Goal: Task Accomplishment & Management: Complete application form

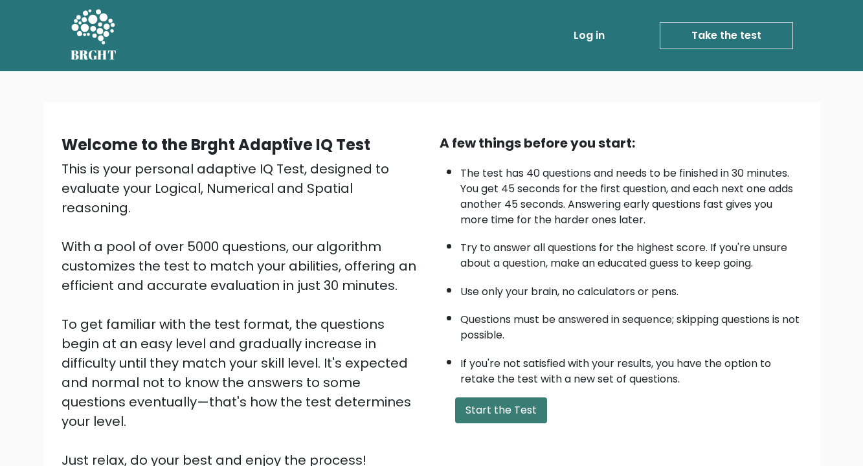
click at [473, 403] on button "Start the Test" at bounding box center [501, 411] width 92 height 26
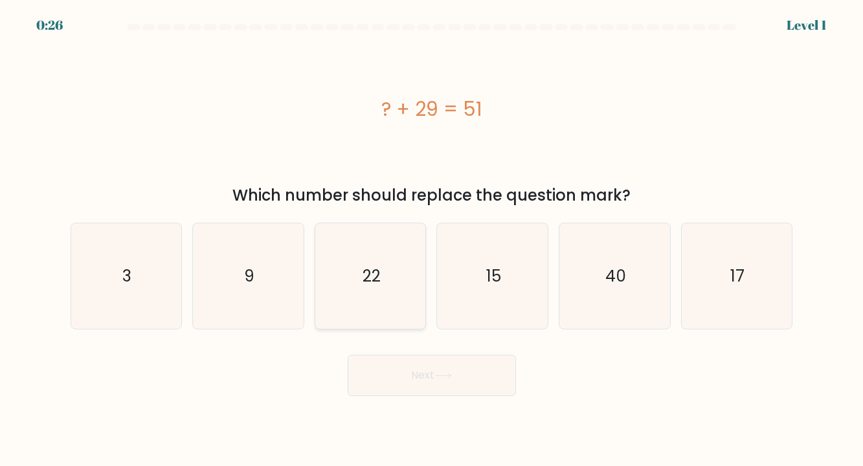
click at [379, 308] on icon "22" at bounding box center [371, 276] width 106 height 106
click at [432, 240] on input "c. 22" at bounding box center [432, 236] width 1 height 6
radio input "true"
click at [425, 381] on button "Next" at bounding box center [432, 375] width 168 height 41
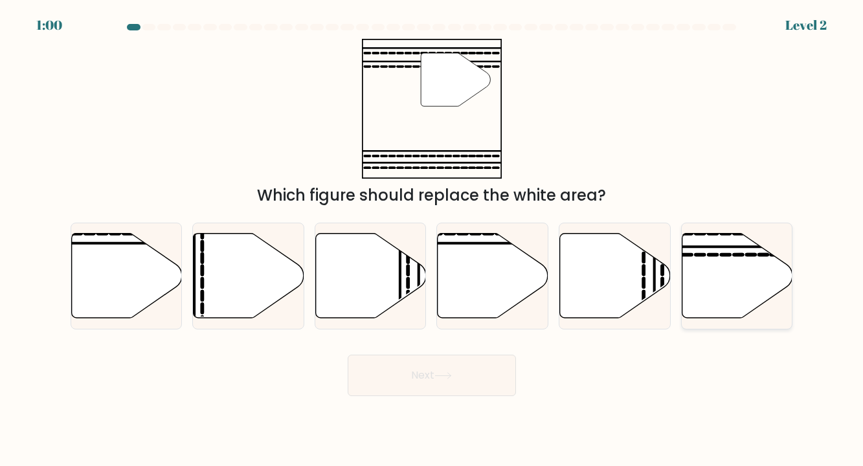
click at [719, 275] on icon at bounding box center [737, 276] width 111 height 85
click at [433, 240] on input "f." at bounding box center [432, 236] width 1 height 6
radio input "true"
click at [397, 388] on button "Next" at bounding box center [432, 375] width 168 height 41
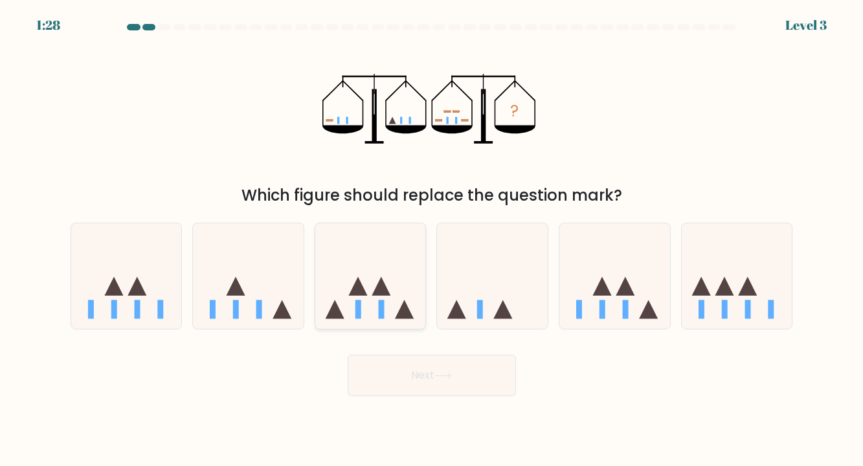
click at [356, 297] on icon at bounding box center [370, 276] width 111 height 91
click at [432, 240] on input "c." at bounding box center [432, 236] width 1 height 6
radio input "true"
click at [418, 372] on button "Next" at bounding box center [432, 375] width 168 height 41
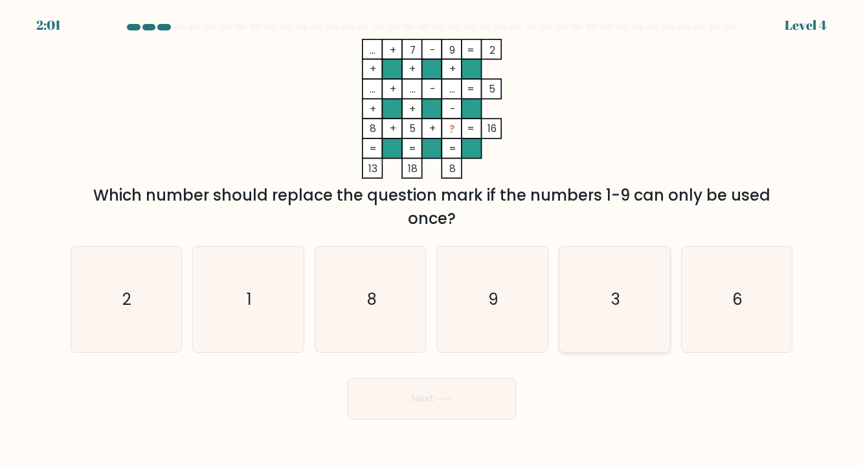
click at [582, 293] on icon "3" at bounding box center [615, 300] width 106 height 106
click at [433, 240] on input "e. 3" at bounding box center [432, 236] width 1 height 6
radio input "true"
click at [457, 389] on button "Next" at bounding box center [432, 398] width 168 height 41
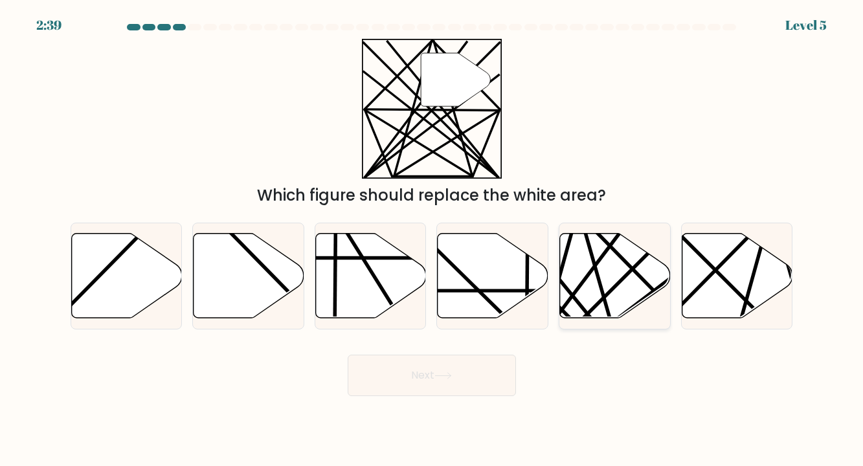
click at [637, 257] on icon at bounding box center [615, 276] width 111 height 85
click at [433, 240] on input "e." at bounding box center [432, 236] width 1 height 6
radio input "true"
click at [429, 383] on button "Next" at bounding box center [432, 375] width 168 height 41
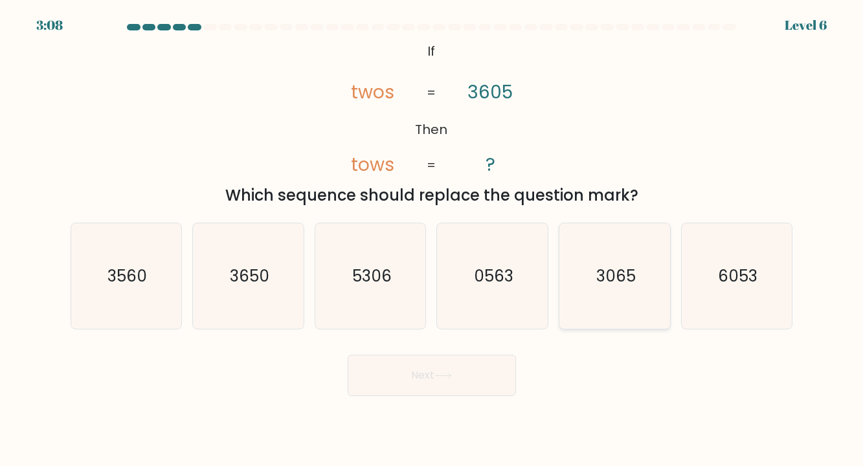
click at [632, 271] on text "3065" at bounding box center [616, 276] width 40 height 23
click at [433, 240] on input "e. 3065" at bounding box center [432, 236] width 1 height 6
radio input "true"
click at [438, 389] on button "Next" at bounding box center [432, 375] width 168 height 41
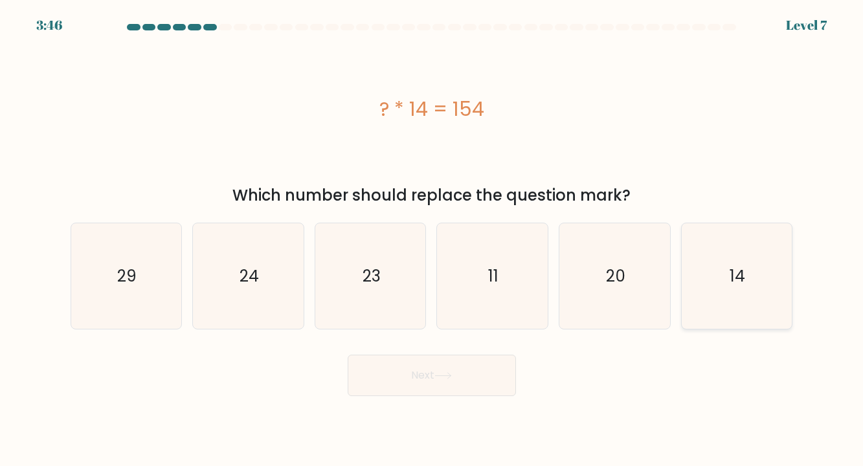
click at [702, 288] on icon "14" at bounding box center [737, 276] width 106 height 106
click at [433, 240] on input "f. 14" at bounding box center [432, 236] width 1 height 6
radio input "true"
click at [443, 286] on icon "11" at bounding box center [493, 276] width 106 height 106
click at [433, 240] on input "d. 11" at bounding box center [432, 236] width 1 height 6
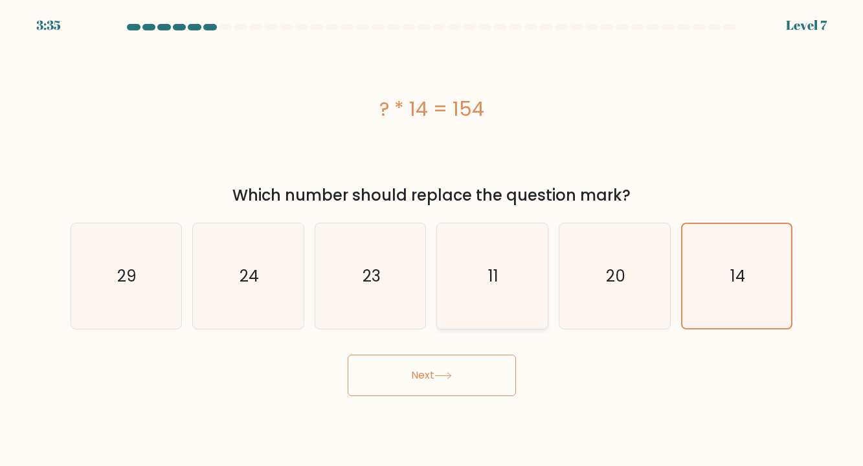
radio input "true"
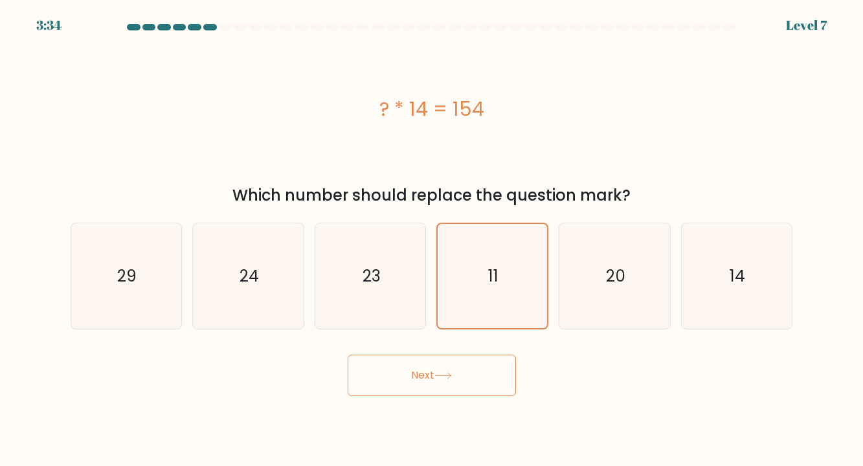
click at [416, 373] on button "Next" at bounding box center [432, 375] width 168 height 41
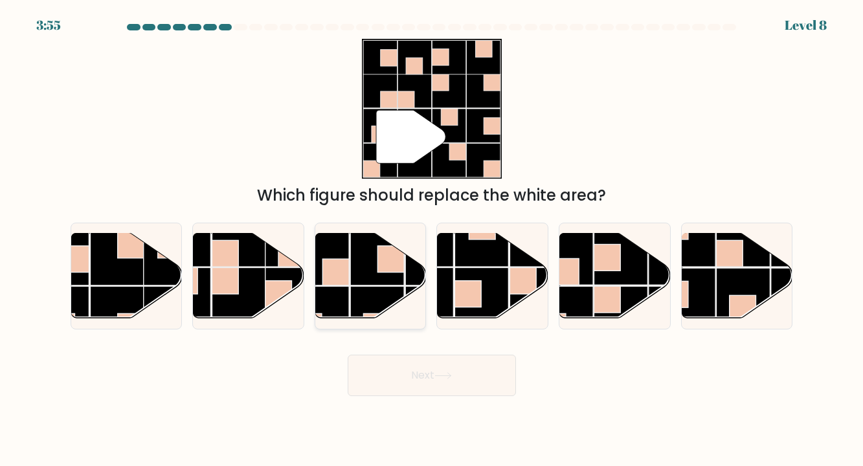
click at [362, 300] on rect at bounding box center [377, 313] width 54 height 54
click at [432, 240] on input "c." at bounding box center [432, 236] width 1 height 6
radio input "true"
click at [414, 378] on button "Next" at bounding box center [432, 375] width 168 height 41
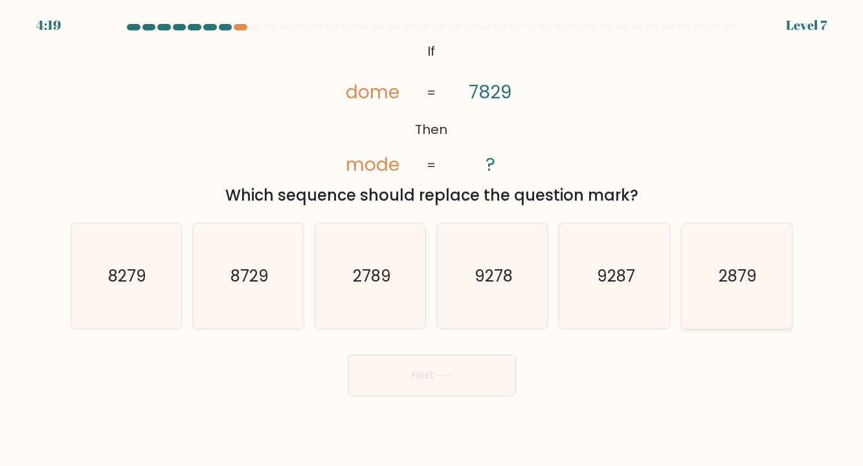
click at [713, 275] on icon "2879" at bounding box center [737, 276] width 106 height 106
click at [433, 240] on input "f. 2879" at bounding box center [432, 236] width 1 height 6
radio input "true"
click at [473, 363] on button "Next" at bounding box center [432, 375] width 168 height 41
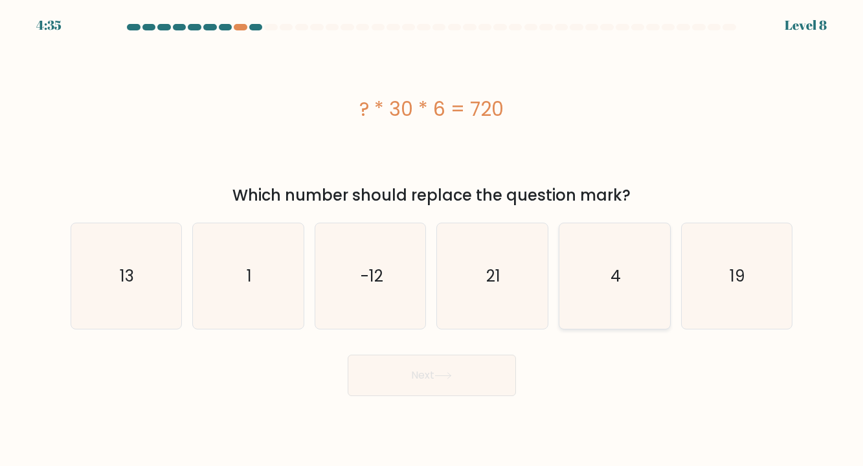
click at [602, 284] on icon "4" at bounding box center [615, 276] width 106 height 106
click at [433, 240] on input "e. 4" at bounding box center [432, 236] width 1 height 6
radio input "true"
click at [405, 392] on button "Next" at bounding box center [432, 375] width 168 height 41
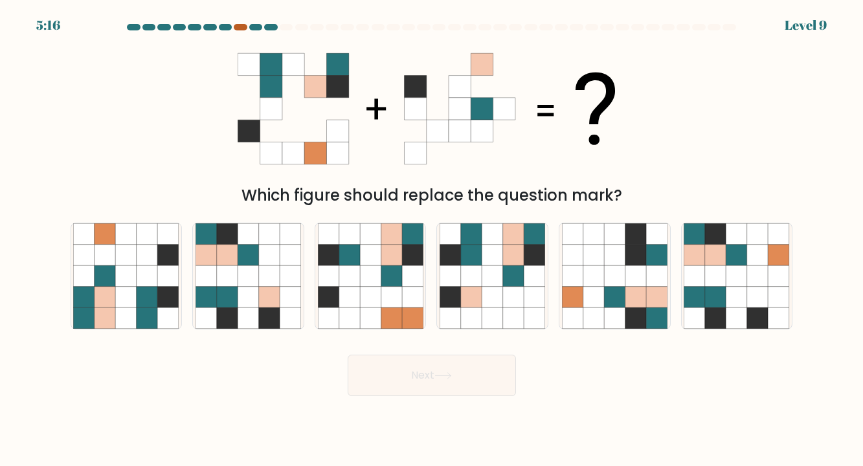
click at [243, 26] on div at bounding box center [240, 27] width 13 height 6
click at [351, 262] on icon at bounding box center [349, 255] width 21 height 21
click at [432, 240] on input "c." at bounding box center [432, 236] width 1 height 6
radio input "true"
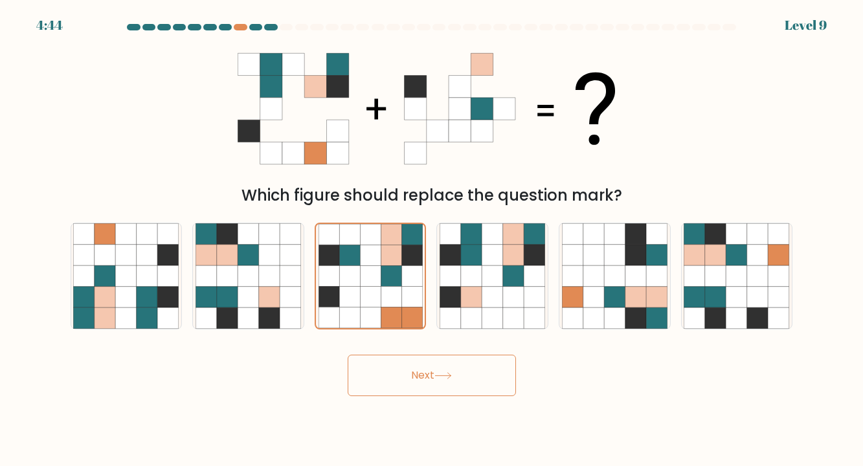
click at [394, 359] on button "Next" at bounding box center [432, 375] width 168 height 41
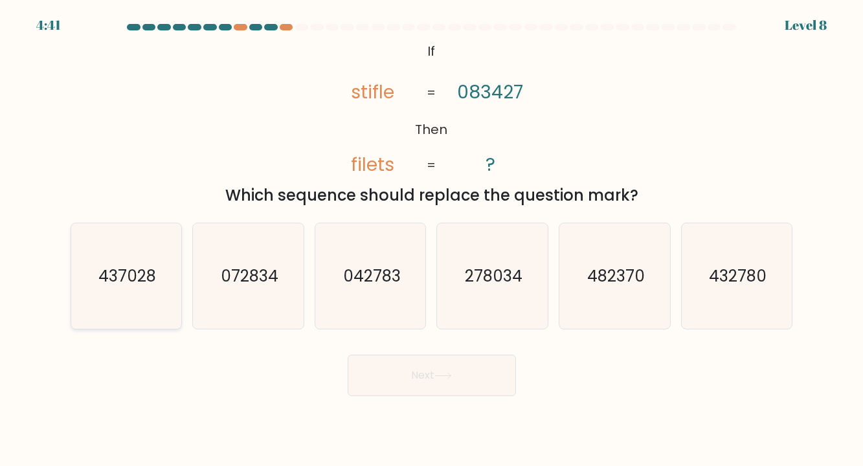
click at [96, 283] on icon "437028" at bounding box center [126, 276] width 106 height 106
click at [432, 240] on input "a. 437028" at bounding box center [432, 236] width 1 height 6
radio input "true"
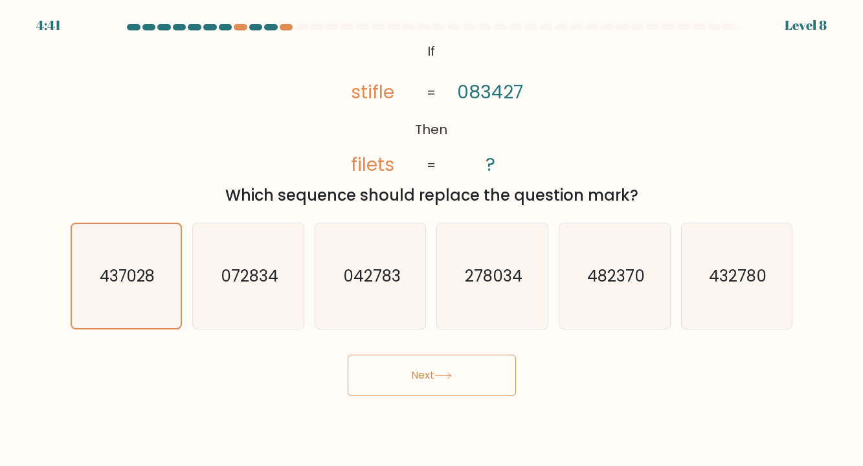
click at [461, 359] on button "Next" at bounding box center [432, 375] width 168 height 41
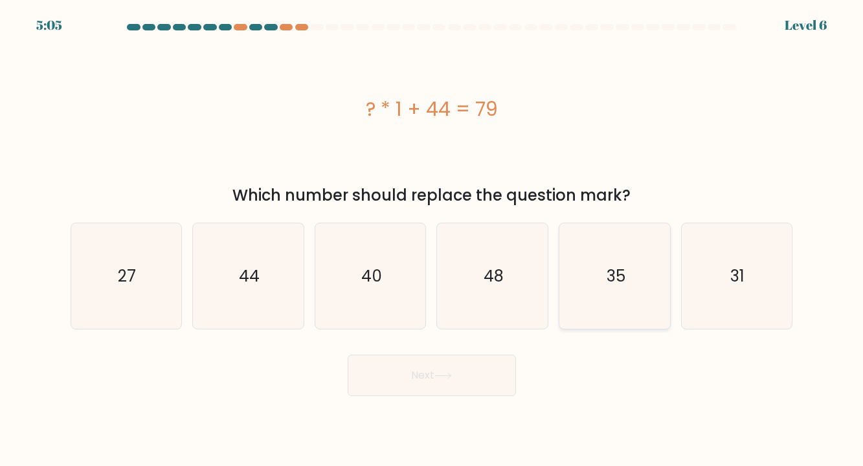
click at [572, 271] on icon "35" at bounding box center [615, 276] width 106 height 106
click at [433, 240] on input "e. 35" at bounding box center [432, 236] width 1 height 6
radio input "true"
click at [439, 364] on button "Next" at bounding box center [432, 375] width 168 height 41
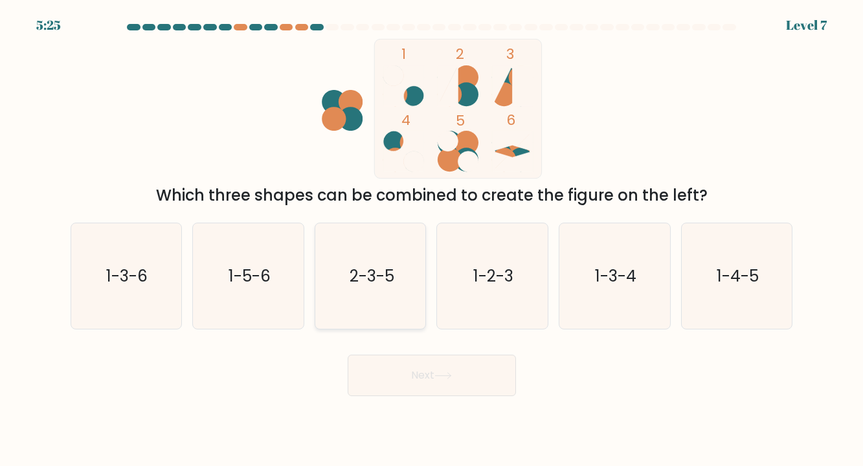
click at [381, 280] on text "2-3-5" at bounding box center [371, 276] width 45 height 23
click at [432, 240] on input "c. 2-3-5" at bounding box center [432, 236] width 1 height 6
radio input "true"
click at [399, 385] on button "Next" at bounding box center [432, 375] width 168 height 41
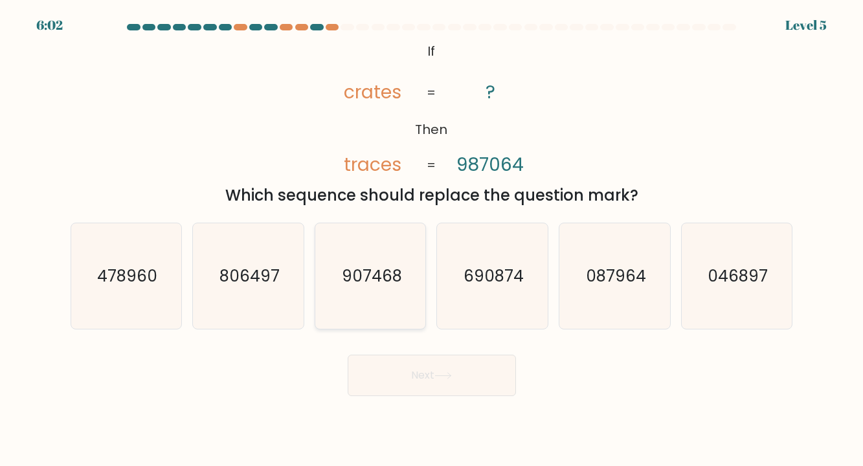
click at [400, 313] on icon "907468" at bounding box center [371, 276] width 106 height 106
click at [432, 240] on input "c. 907468" at bounding box center [432, 236] width 1 height 6
radio input "true"
click at [419, 376] on button "Next" at bounding box center [432, 375] width 168 height 41
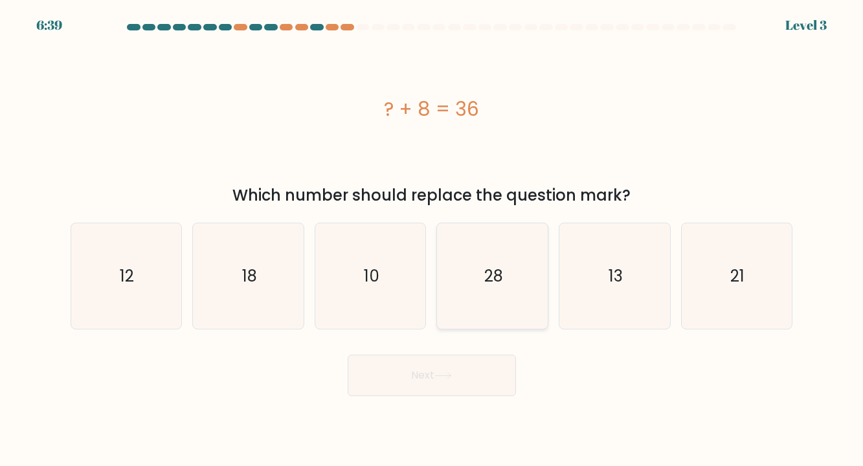
click at [508, 293] on icon "28" at bounding box center [493, 276] width 106 height 106
click at [433, 240] on input "d. 28" at bounding box center [432, 236] width 1 height 6
radio input "true"
click at [424, 399] on body "6:38 Level 3 a." at bounding box center [431, 233] width 863 height 466
click at [424, 387] on button "Next" at bounding box center [432, 375] width 168 height 41
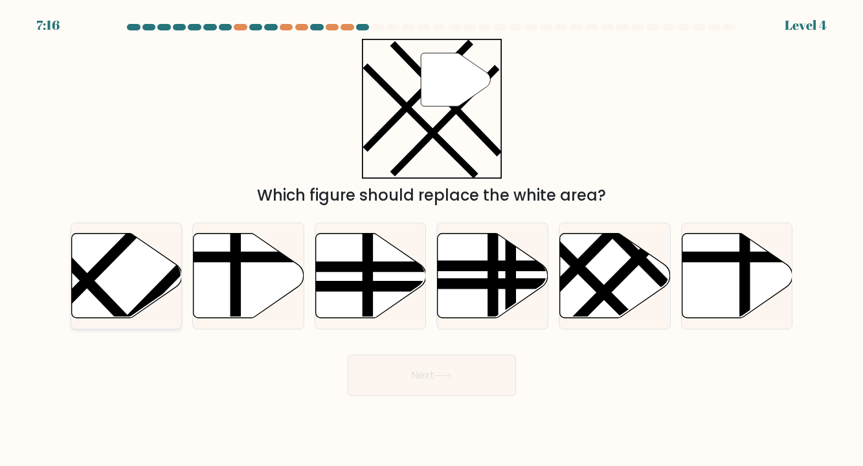
click at [108, 275] on icon at bounding box center [126, 276] width 111 height 85
click at [432, 240] on input "a." at bounding box center [432, 236] width 1 height 6
radio input "true"
click at [406, 372] on button "Next" at bounding box center [432, 375] width 168 height 41
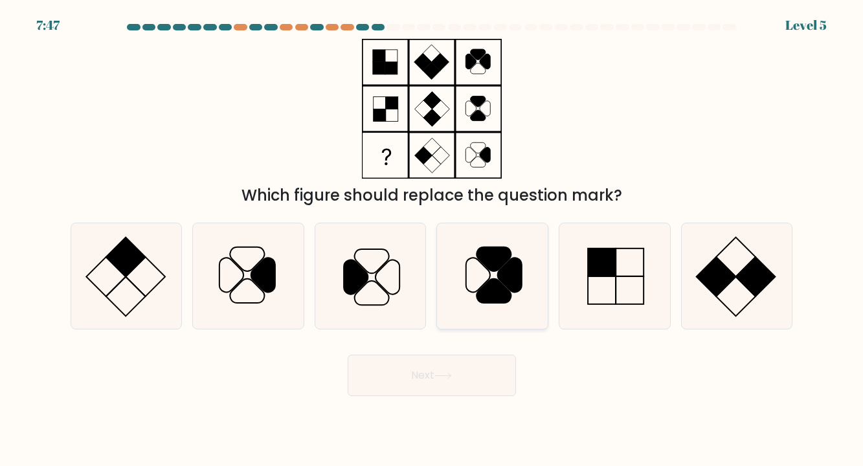
click at [492, 304] on icon at bounding box center [493, 276] width 106 height 106
click at [433, 240] on input "d." at bounding box center [432, 236] width 1 height 6
radio input "true"
click at [448, 384] on button "Next" at bounding box center [432, 375] width 168 height 41
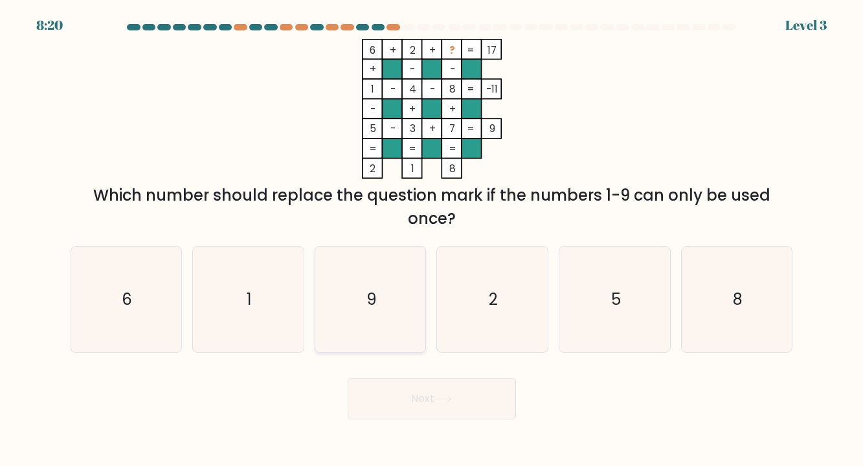
click at [391, 322] on icon "9" at bounding box center [371, 300] width 106 height 106
click at [432, 240] on input "c. 9" at bounding box center [432, 236] width 1 height 6
radio input "true"
click at [433, 387] on button "Next" at bounding box center [432, 398] width 168 height 41
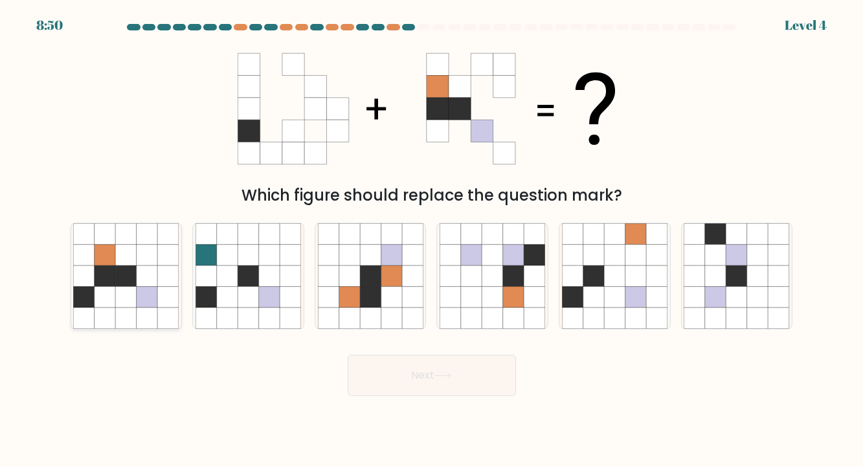
click at [108, 273] on icon at bounding box center [105, 276] width 21 height 21
click at [432, 240] on input "a." at bounding box center [432, 236] width 1 height 6
radio input "true"
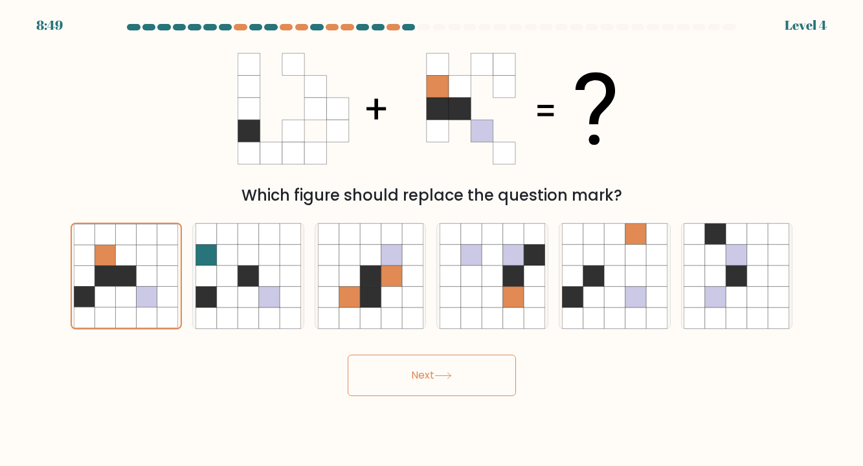
click at [402, 374] on button "Next" at bounding box center [432, 375] width 168 height 41
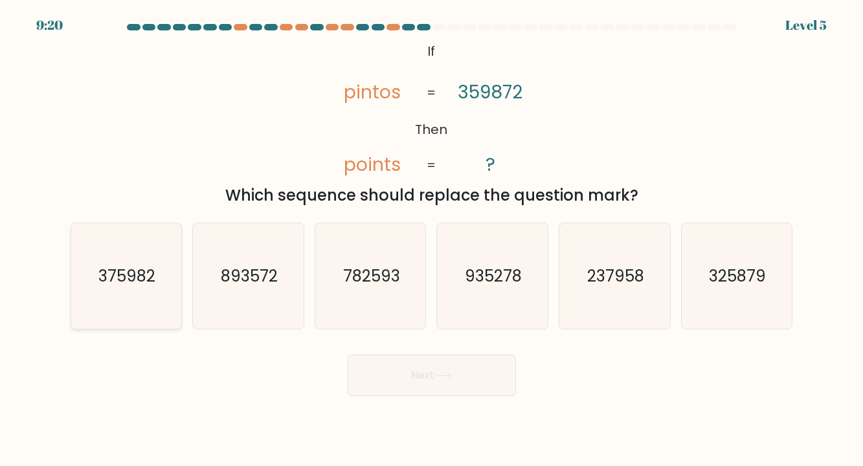
click at [141, 261] on icon "375982" at bounding box center [126, 276] width 106 height 106
click at [432, 240] on input "a. 375982" at bounding box center [432, 236] width 1 height 6
radio input "true"
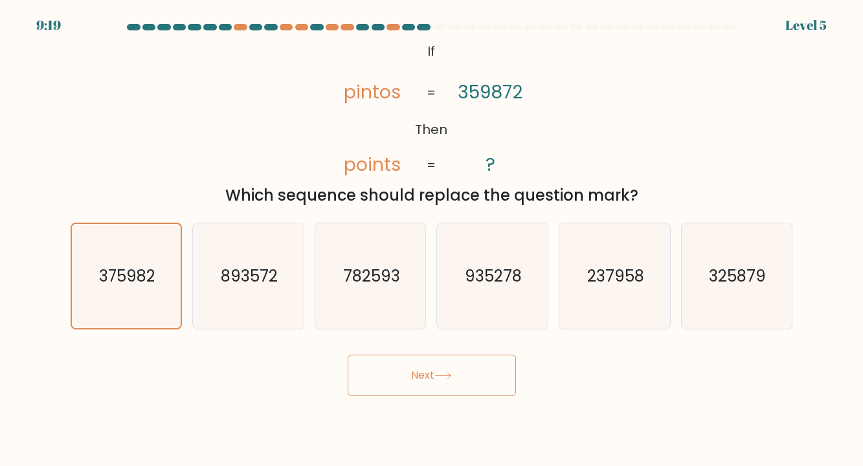
click at [418, 364] on button "Next" at bounding box center [432, 375] width 168 height 41
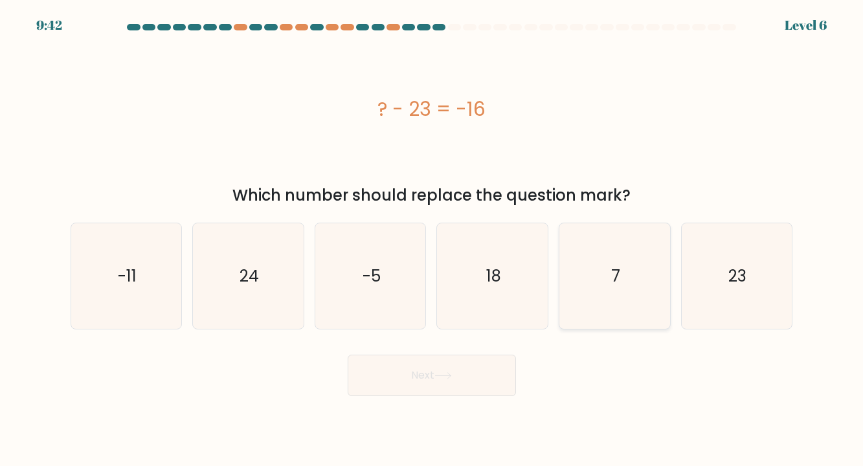
click at [654, 293] on icon "7" at bounding box center [615, 276] width 106 height 106
click at [433, 240] on input "e. 7" at bounding box center [432, 236] width 1 height 6
radio input "true"
click at [428, 374] on button "Next" at bounding box center [432, 375] width 168 height 41
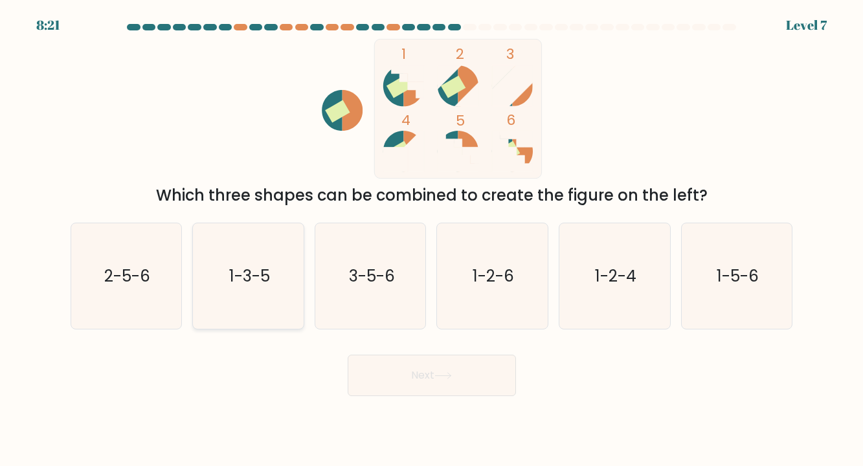
click at [277, 270] on icon "1-3-5" at bounding box center [249, 276] width 106 height 106
click at [432, 240] on input "b. 1-3-5" at bounding box center [432, 236] width 1 height 6
radio input "true"
click at [421, 390] on button "Next" at bounding box center [432, 375] width 168 height 41
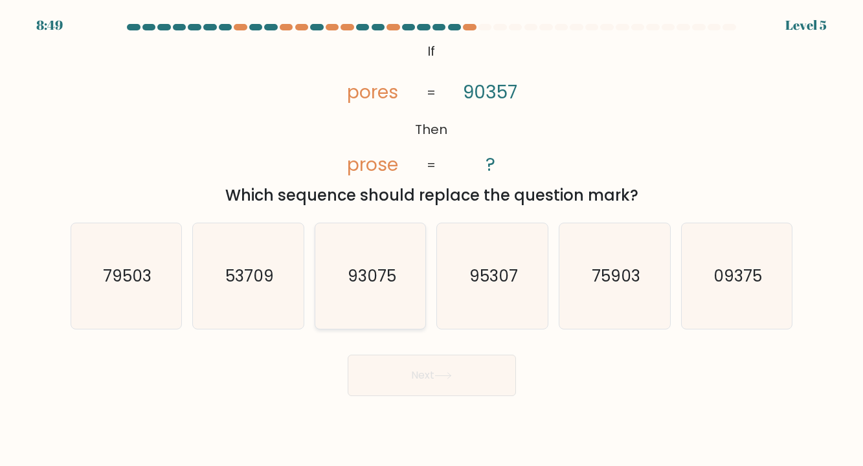
click at [367, 286] on text "93075" at bounding box center [371, 276] width 49 height 23
click at [432, 240] on input "c. 93075" at bounding box center [432, 236] width 1 height 6
radio input "true"
click at [418, 364] on button "Next" at bounding box center [432, 375] width 168 height 41
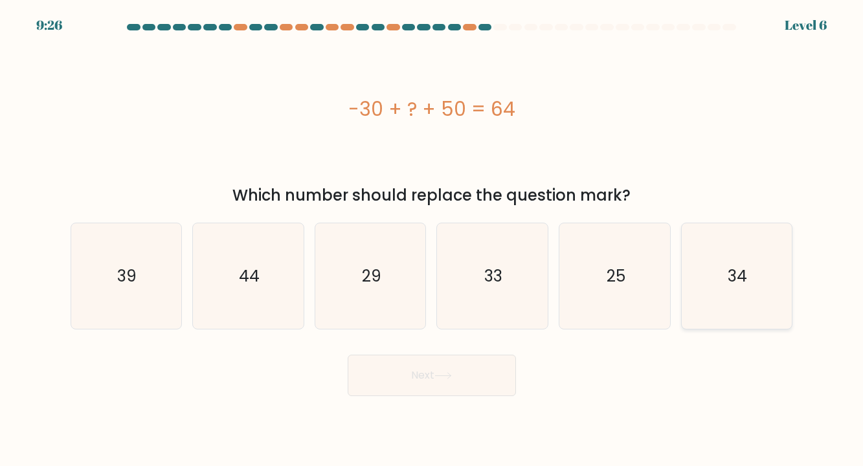
click at [740, 271] on text "34" at bounding box center [738, 276] width 19 height 23
click at [433, 240] on input "f. 34" at bounding box center [432, 236] width 1 height 6
radio input "true"
click at [440, 381] on button "Next" at bounding box center [432, 375] width 168 height 41
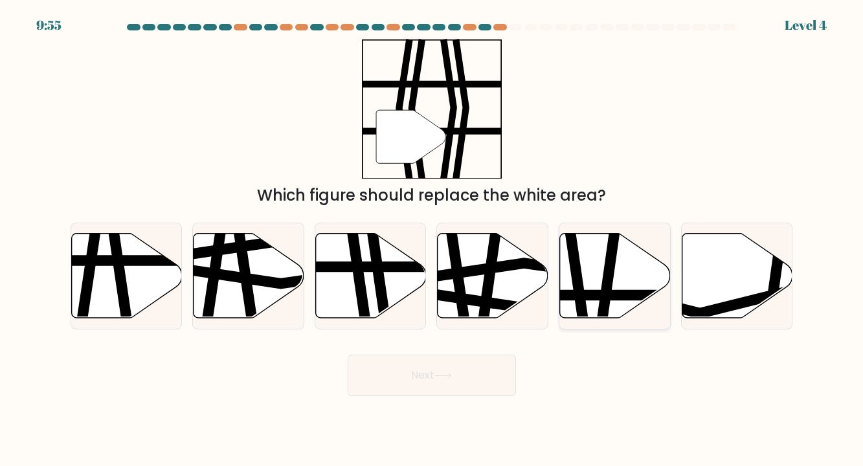
click at [657, 273] on icon at bounding box center [615, 276] width 111 height 85
click at [433, 240] on input "e." at bounding box center [432, 236] width 1 height 6
radio input "true"
click at [405, 381] on button "Next" at bounding box center [432, 375] width 168 height 41
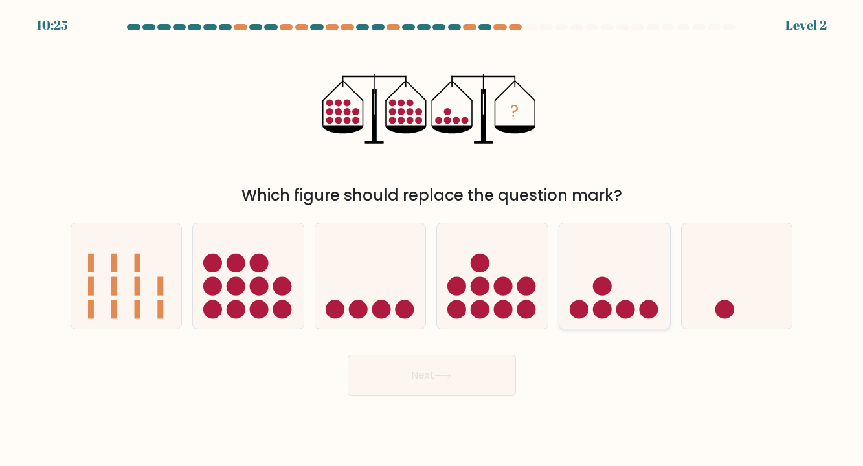
click at [584, 297] on icon at bounding box center [615, 276] width 111 height 91
click at [433, 240] on input "e." at bounding box center [432, 236] width 1 height 6
radio input "true"
click at [470, 363] on button "Next" at bounding box center [432, 375] width 168 height 41
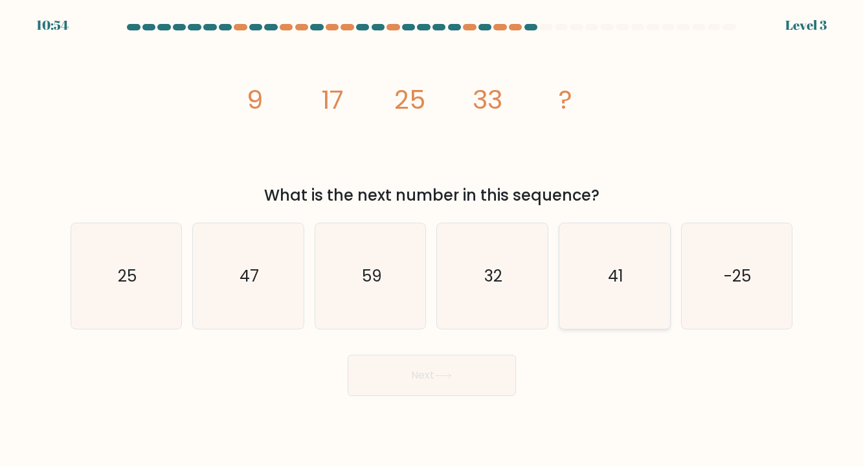
click at [622, 267] on text "41" at bounding box center [616, 276] width 16 height 23
click at [433, 240] on input "e. 41" at bounding box center [432, 236] width 1 height 6
radio input "true"
click at [463, 364] on button "Next" at bounding box center [432, 375] width 168 height 41
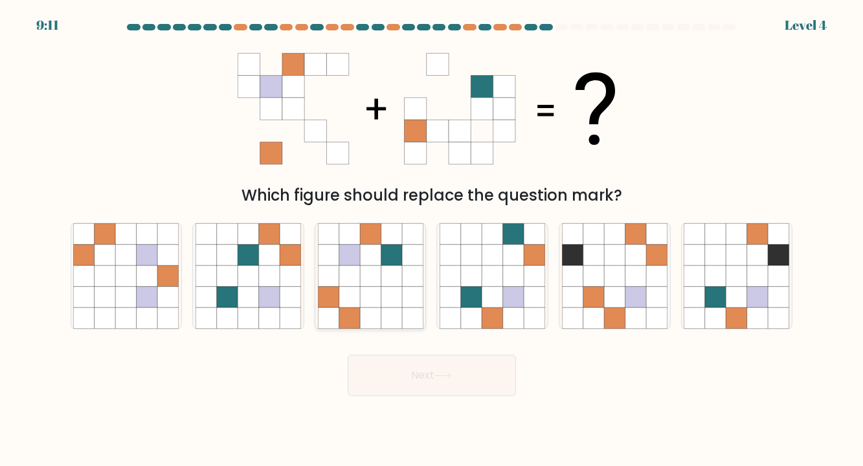
click at [391, 281] on icon at bounding box center [391, 276] width 21 height 21
click at [432, 240] on input "c." at bounding box center [432, 236] width 1 height 6
radio input "true"
click at [409, 383] on button "Next" at bounding box center [432, 375] width 168 height 41
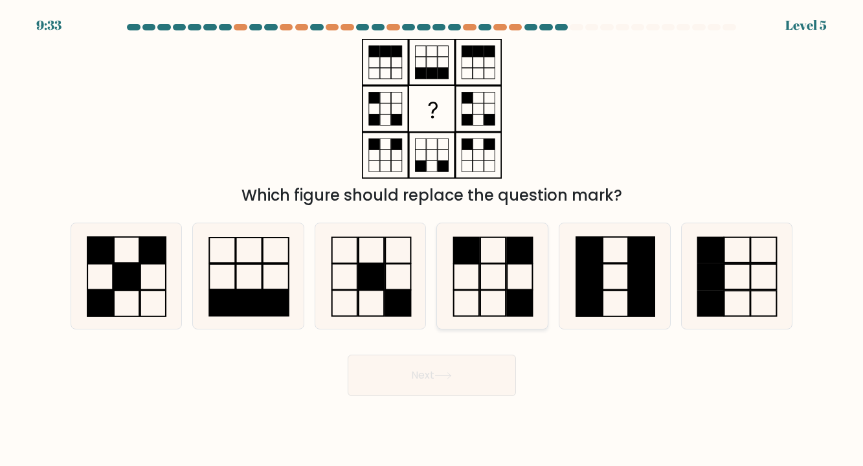
click at [512, 285] on icon at bounding box center [493, 276] width 106 height 106
click at [433, 240] on input "d." at bounding box center [432, 236] width 1 height 6
radio input "true"
click at [431, 392] on button "Next" at bounding box center [432, 375] width 168 height 41
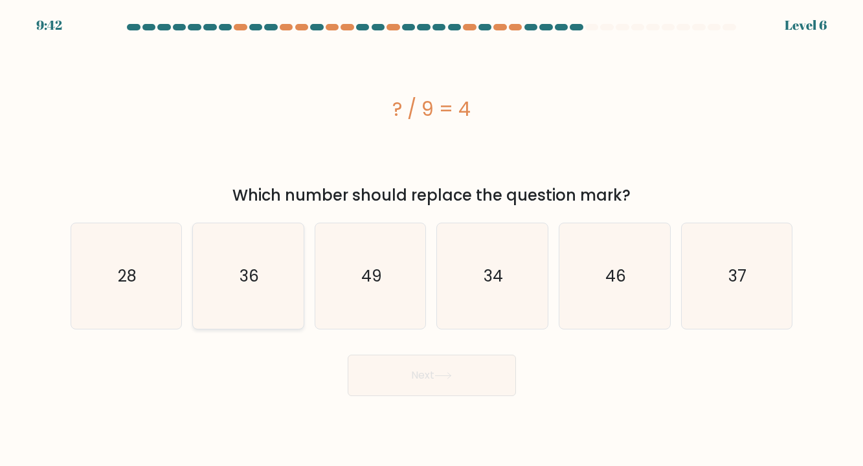
click at [255, 258] on icon "36" at bounding box center [249, 276] width 106 height 106
click at [432, 240] on input "b. 36" at bounding box center [432, 236] width 1 height 6
radio input "true"
click at [395, 369] on button "Next" at bounding box center [432, 375] width 168 height 41
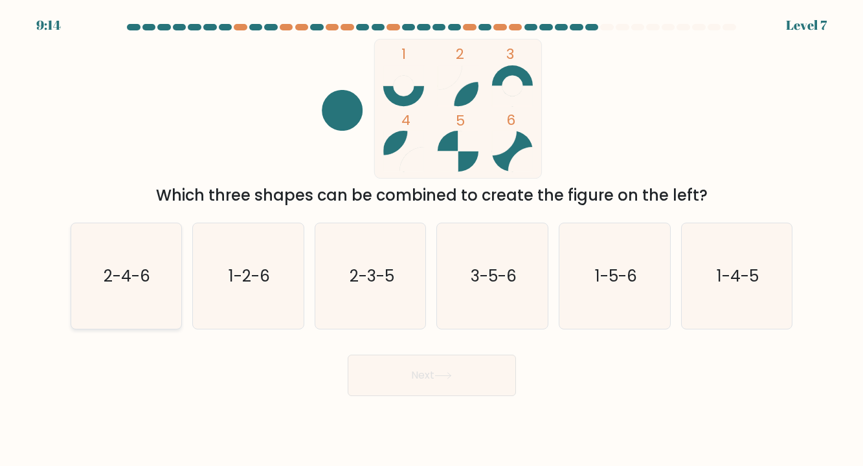
click at [114, 249] on icon "2-4-6" at bounding box center [126, 276] width 106 height 106
click at [432, 240] on input "a. 2-4-6" at bounding box center [432, 236] width 1 height 6
radio input "true"
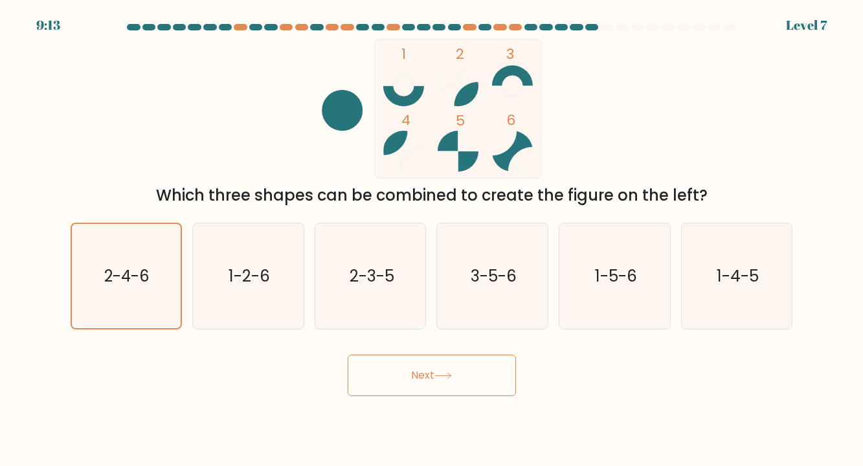
click at [402, 354] on div "Next" at bounding box center [432, 370] width 738 height 51
click at [403, 363] on button "Next" at bounding box center [432, 375] width 168 height 41
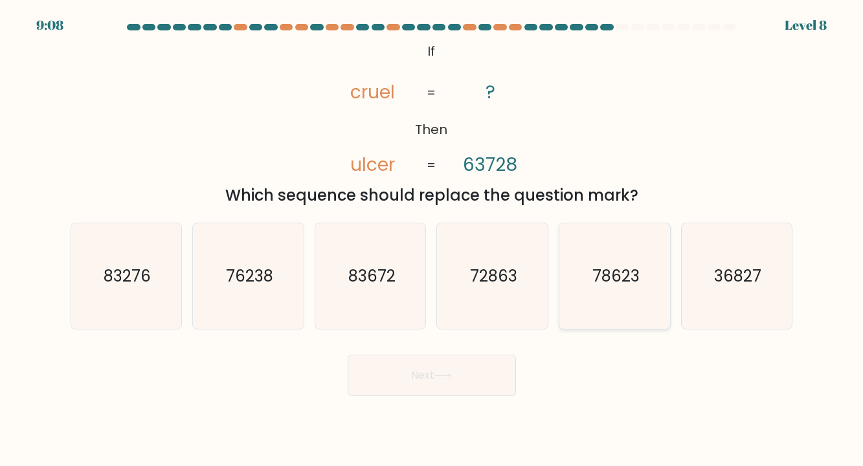
click at [607, 278] on text "78623" at bounding box center [616, 276] width 47 height 23
click at [433, 240] on input "e. 78623" at bounding box center [432, 236] width 1 height 6
radio input "true"
click at [427, 385] on button "Next" at bounding box center [432, 375] width 168 height 41
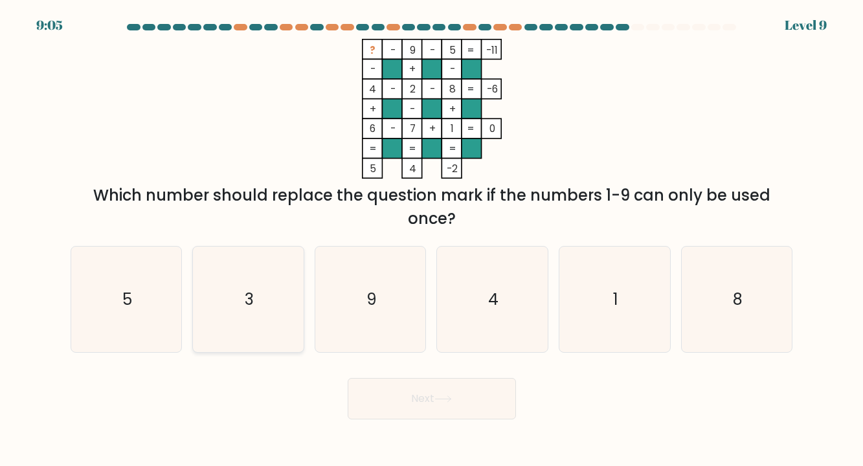
click at [228, 275] on icon "3" at bounding box center [249, 300] width 106 height 106
click at [432, 240] on input "b. 3" at bounding box center [432, 236] width 1 height 6
radio input "true"
click at [396, 411] on button "Next" at bounding box center [432, 398] width 168 height 41
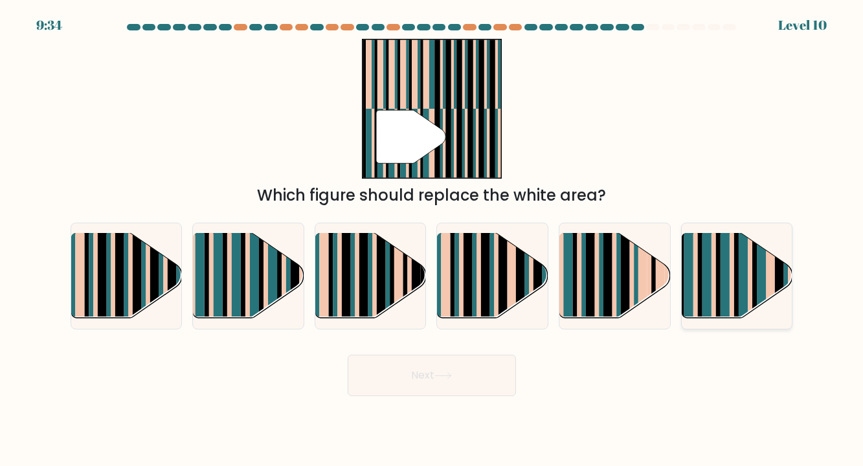
click at [740, 277] on rect at bounding box center [743, 285] width 9 height 109
click at [433, 240] on input "f." at bounding box center [432, 236] width 1 height 6
radio input "true"
click at [469, 393] on button "Next" at bounding box center [432, 375] width 168 height 41
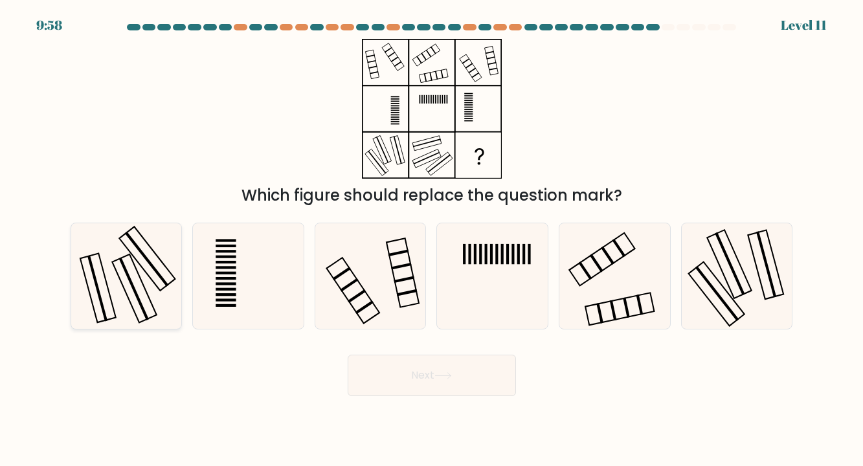
click at [102, 255] on icon at bounding box center [126, 276] width 106 height 106
click at [432, 240] on input "a." at bounding box center [432, 236] width 1 height 6
radio input "true"
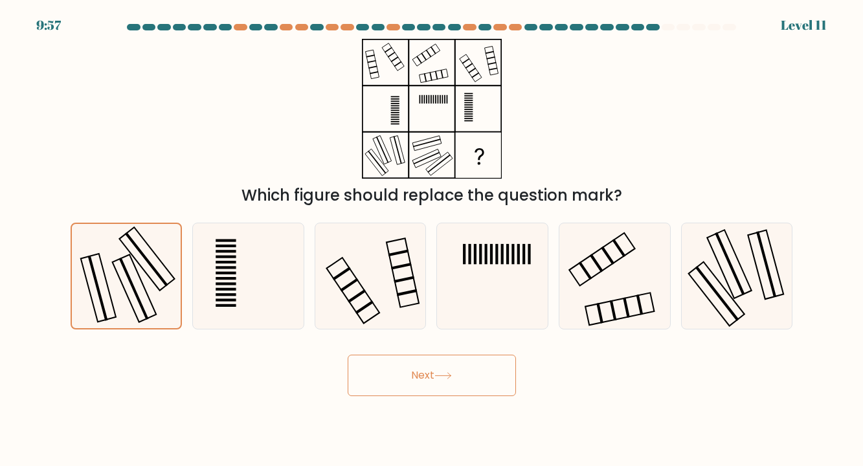
click at [425, 385] on button "Next" at bounding box center [432, 375] width 168 height 41
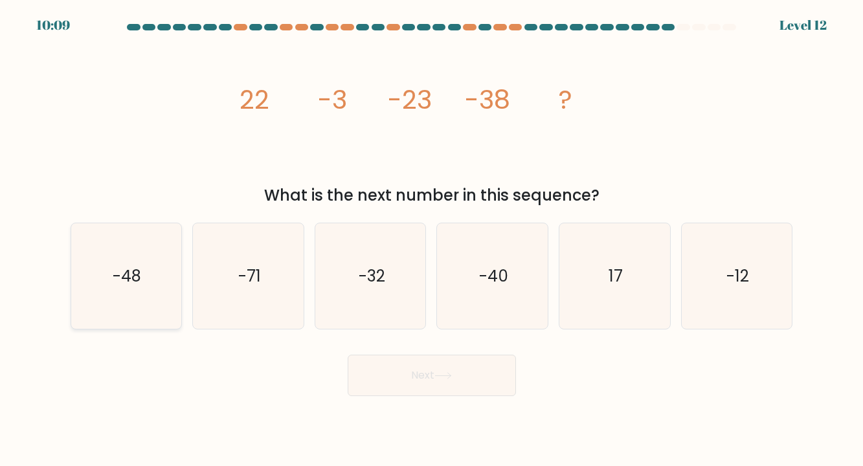
click at [174, 295] on icon "-48" at bounding box center [126, 276] width 106 height 106
click at [432, 240] on input "a. -48" at bounding box center [432, 236] width 1 height 6
radio input "true"
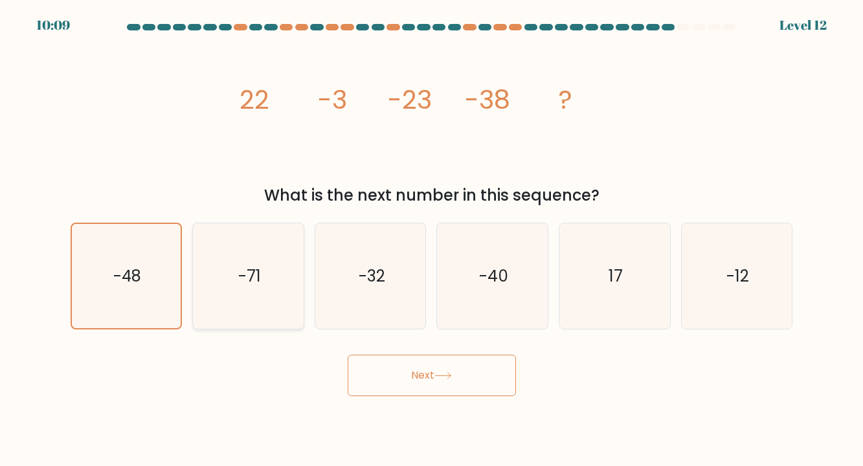
drag, startPoint x: 243, startPoint y: 272, endPoint x: 232, endPoint y: 275, distance: 11.5
click at [244, 272] on text "-71" at bounding box center [249, 276] width 23 height 23
click at [432, 240] on input "b. -71" at bounding box center [432, 236] width 1 height 6
radio input "true"
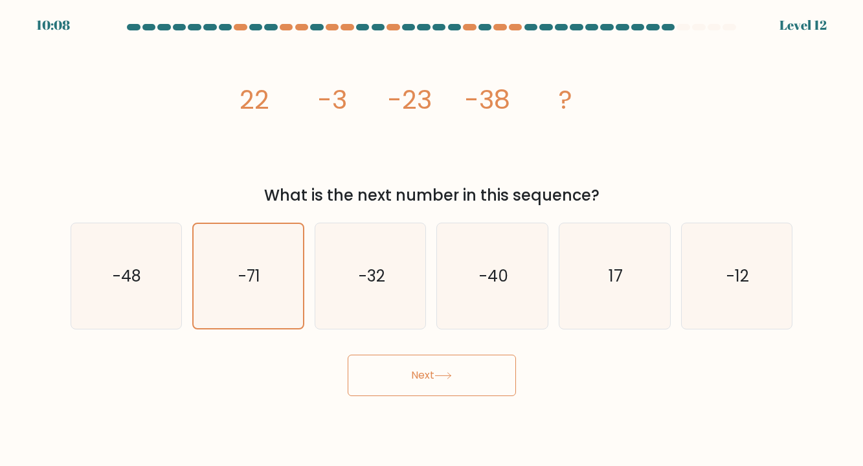
click at [442, 375] on icon at bounding box center [443, 375] width 17 height 7
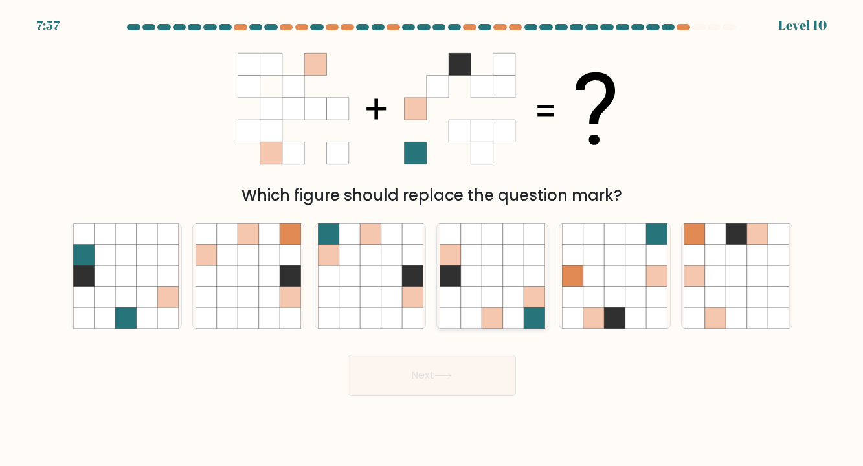
click at [486, 269] on icon at bounding box center [492, 276] width 21 height 21
click at [433, 240] on input "d." at bounding box center [432, 236] width 1 height 6
radio input "true"
click at [413, 383] on button "Next" at bounding box center [432, 375] width 168 height 41
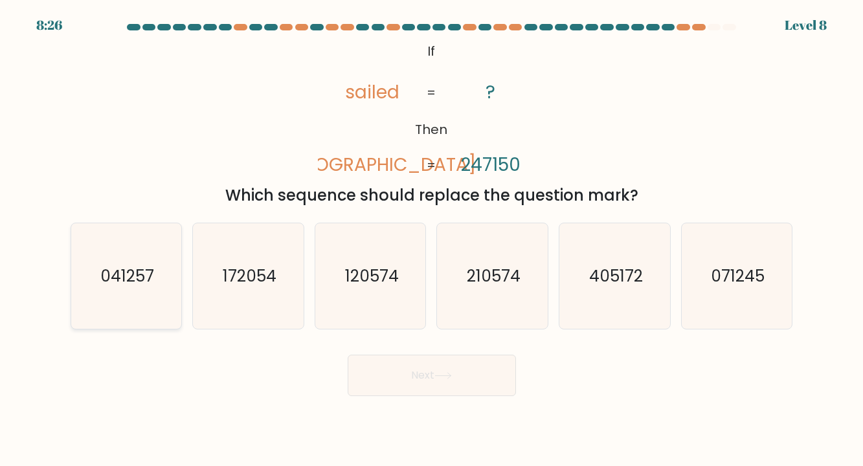
click at [108, 260] on icon "041257" at bounding box center [126, 276] width 106 height 106
click at [432, 240] on input "a. 041257" at bounding box center [432, 236] width 1 height 6
radio input "true"
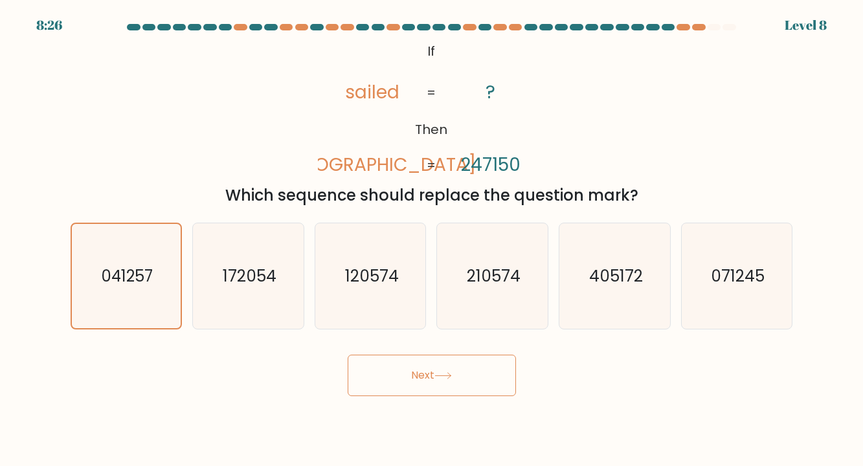
click at [403, 369] on button "Next" at bounding box center [432, 375] width 168 height 41
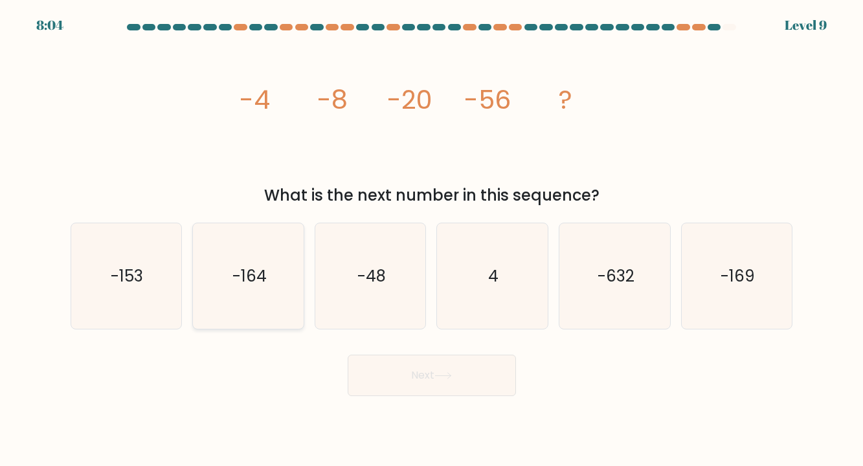
click at [263, 317] on icon "-164" at bounding box center [249, 276] width 106 height 106
click at [432, 240] on input "b. -164" at bounding box center [432, 236] width 1 height 6
radio input "true"
click at [435, 383] on button "Next" at bounding box center [432, 375] width 168 height 41
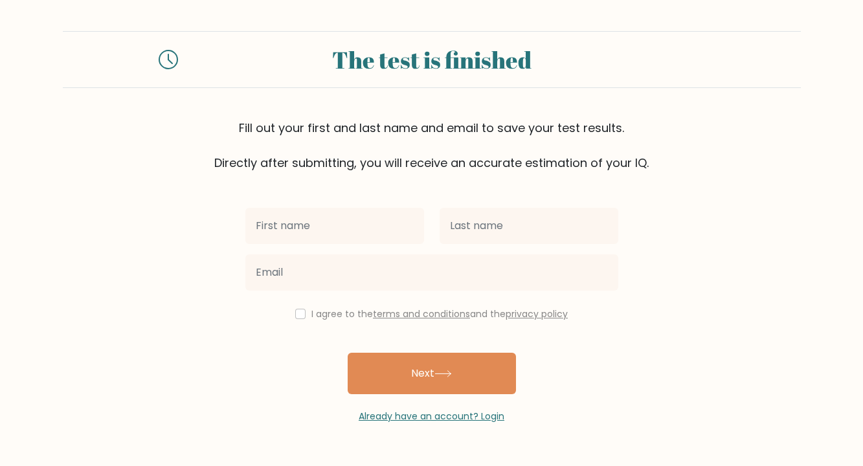
click at [364, 231] on input "text" at bounding box center [334, 226] width 179 height 36
type input "[PERSON_NAME]"
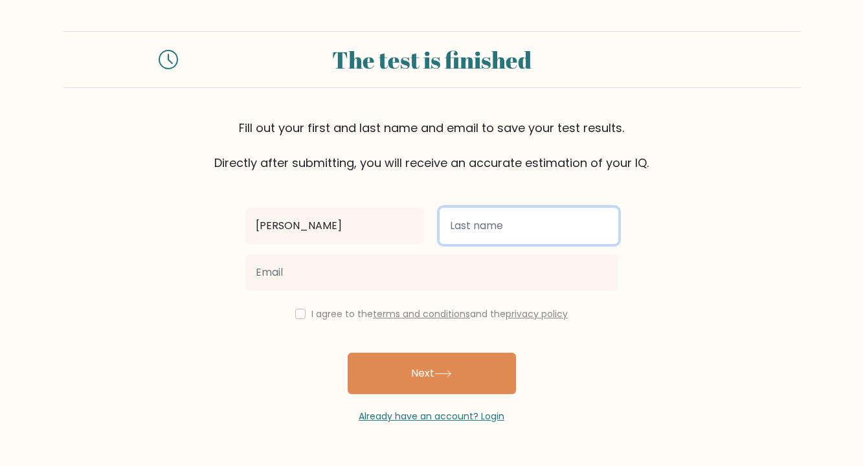
click at [482, 228] on input "text" at bounding box center [529, 226] width 179 height 36
type input "Macht"
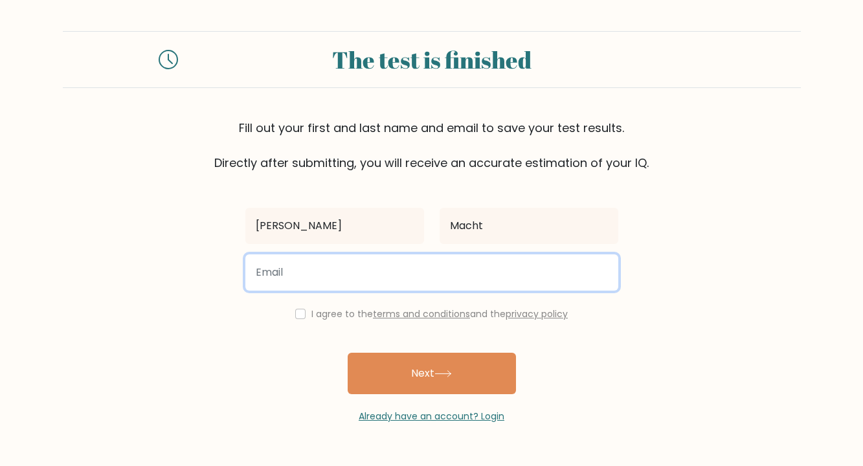
click at [356, 256] on input "email" at bounding box center [431, 273] width 373 height 36
type input "machtjonathan@gmail.com"
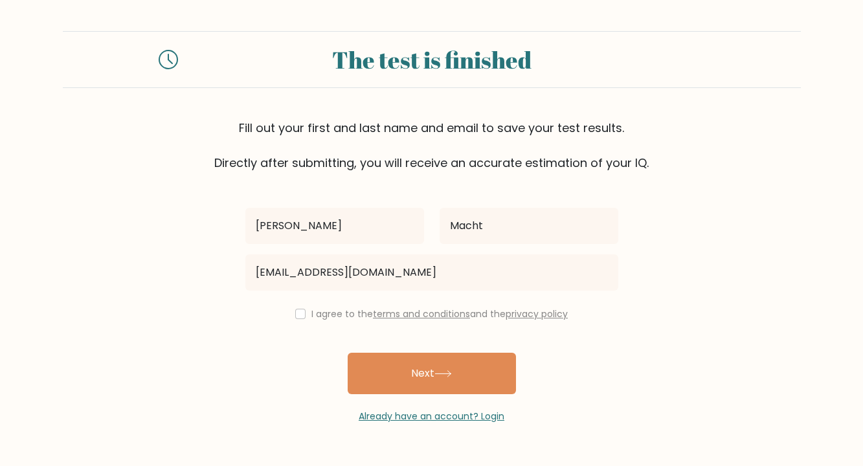
click at [196, 289] on form "The test is finished Fill out your first and last name and email to save your t…" at bounding box center [431, 227] width 863 height 392
click at [297, 312] on input "checkbox" at bounding box center [300, 314] width 10 height 10
checkbox input "true"
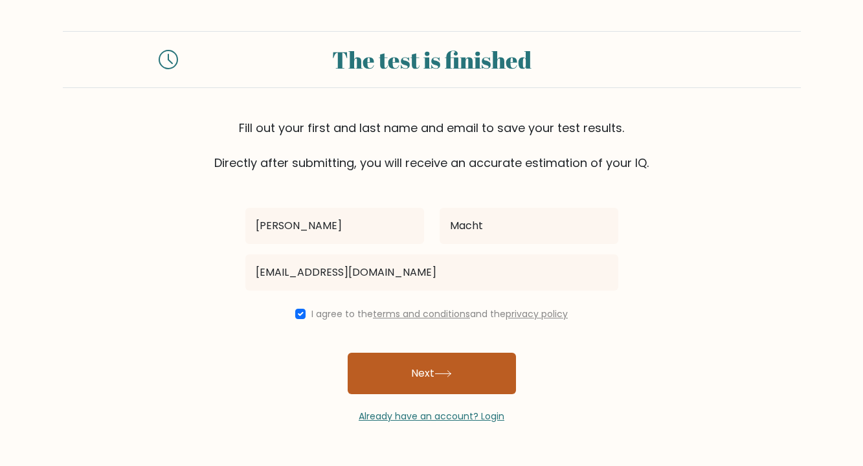
click at [401, 357] on button "Next" at bounding box center [432, 373] width 168 height 41
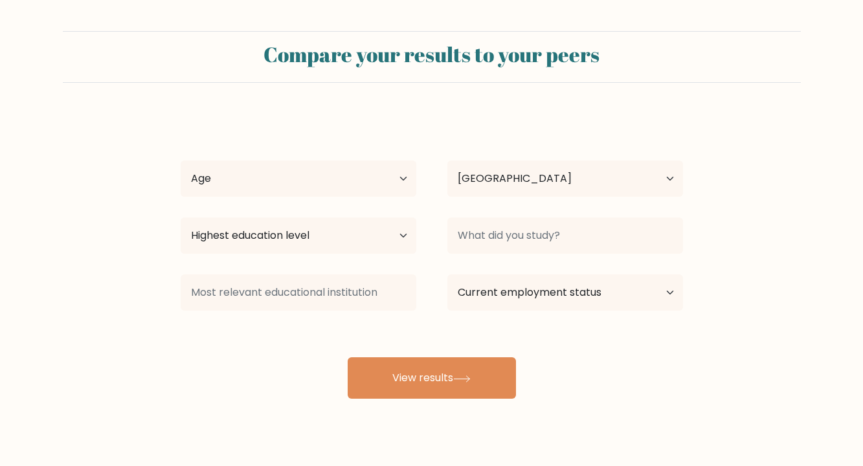
select select "ES"
click at [288, 185] on select "Age Under 18 years old 18-24 years old 25-34 years old 35-44 years old 45-54 ye…" at bounding box center [299, 179] width 236 height 36
select select "25_34"
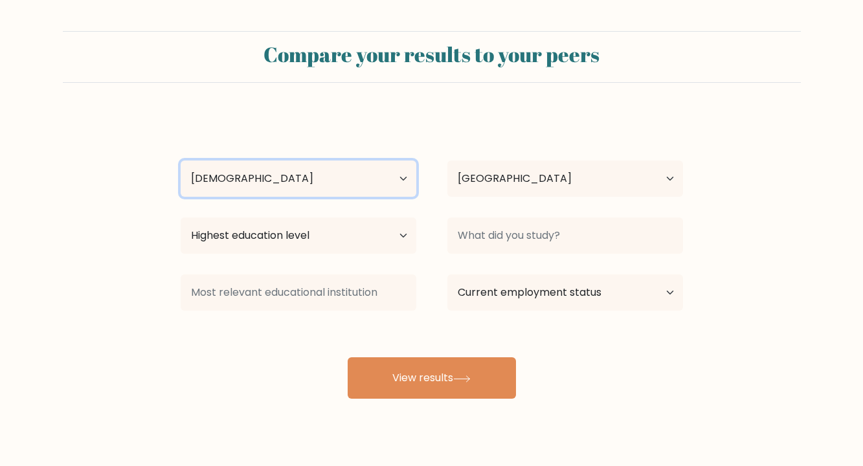
click at [181, 161] on select "Age Under 18 years old 18-24 years old 25-34 years old 35-44 years old 45-54 ye…" at bounding box center [299, 179] width 236 height 36
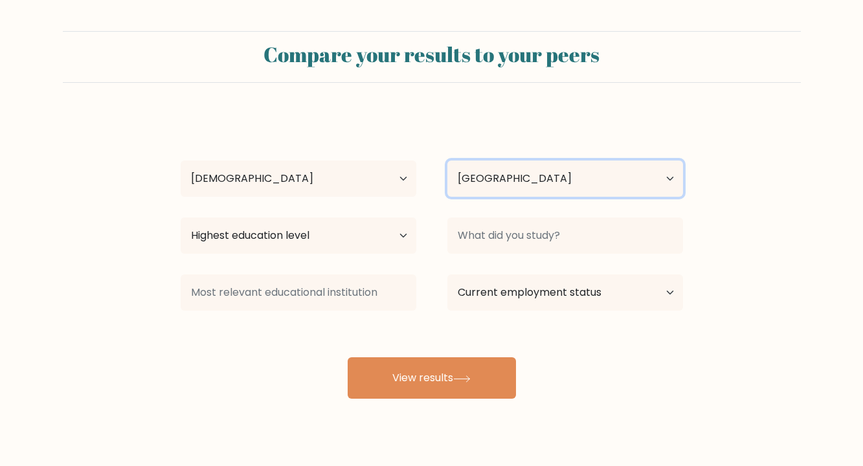
click at [467, 177] on select "Country Afghanistan Albania Algeria American Samoa Andorra Angola Anguilla Anta…" at bounding box center [566, 179] width 236 height 36
select select "US"
click at [448, 161] on select "Country Afghanistan Albania Algeria American Samoa Andorra Angola Anguilla Anta…" at bounding box center [566, 179] width 236 height 36
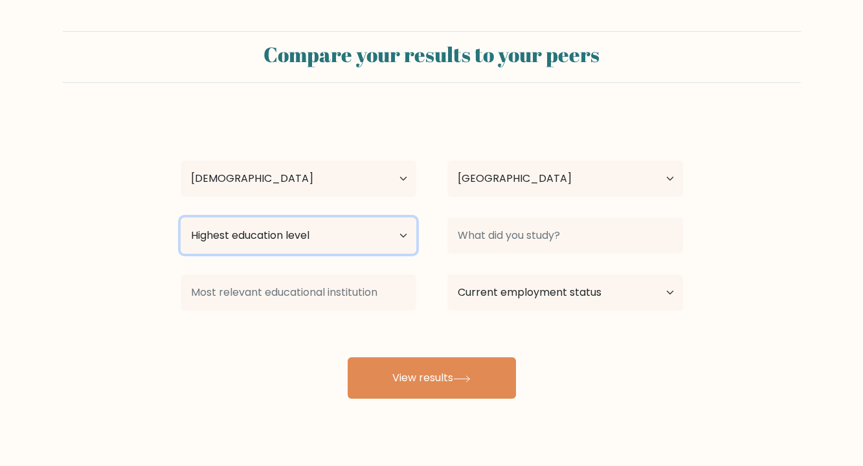
click at [287, 220] on select "Highest education level No schooling Primary Lower Secondary Upper Secondary Oc…" at bounding box center [299, 236] width 236 height 36
select select "bachelors_degree"
click at [181, 218] on select "Highest education level No schooling Primary Lower Secondary Upper Secondary Oc…" at bounding box center [299, 236] width 236 height 36
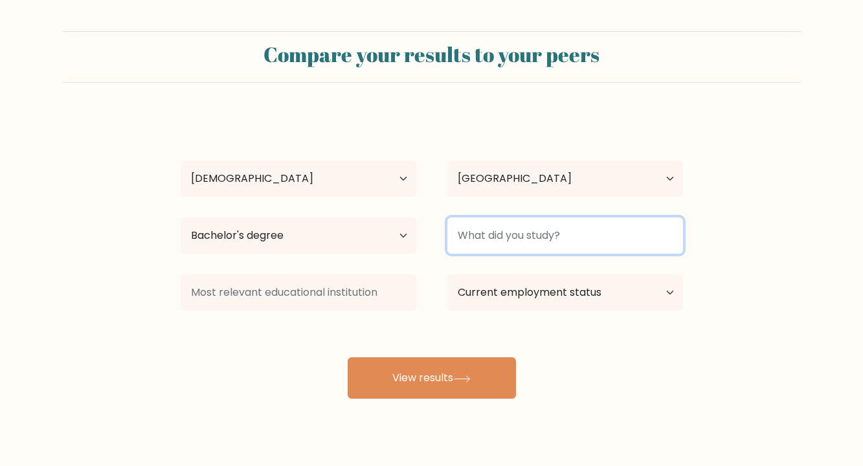
click at [506, 224] on input at bounding box center [566, 236] width 236 height 36
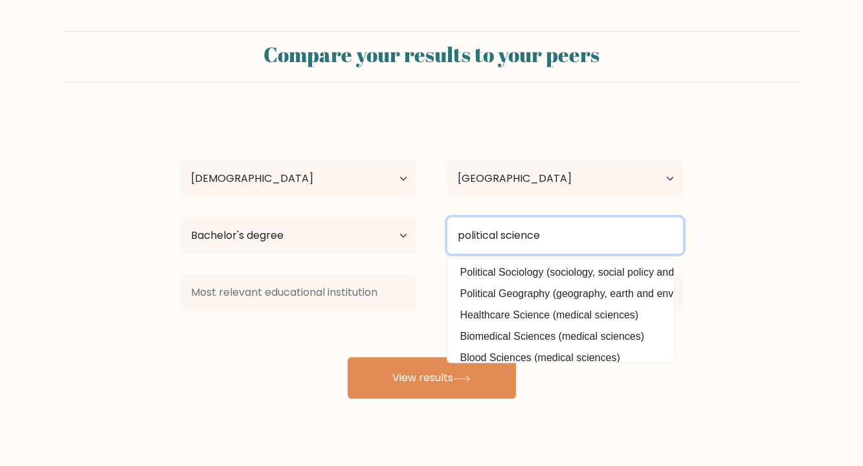
type input "political science"
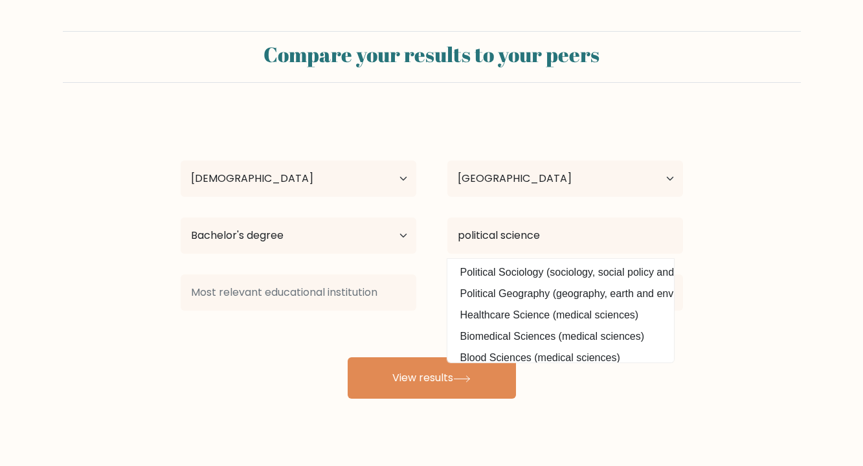
click at [396, 328] on div "Jonathan Macht Age Under 18 years old 18-24 years old 25-34 years old 35-44 yea…" at bounding box center [432, 256] width 518 height 285
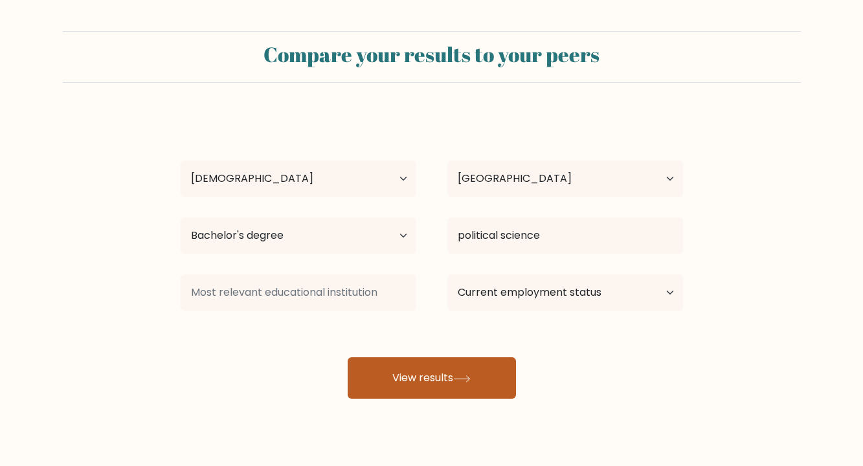
click at [428, 396] on button "View results" at bounding box center [432, 377] width 168 height 41
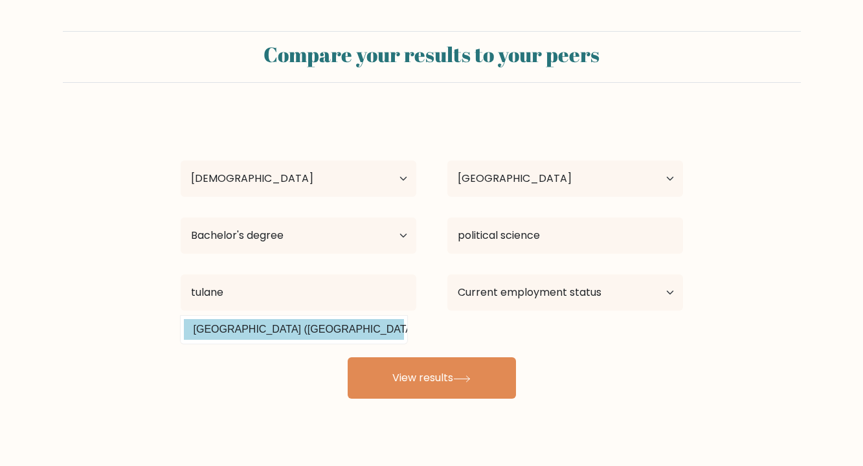
click at [297, 323] on option "Tulane University (United States)" at bounding box center [294, 329] width 220 height 21
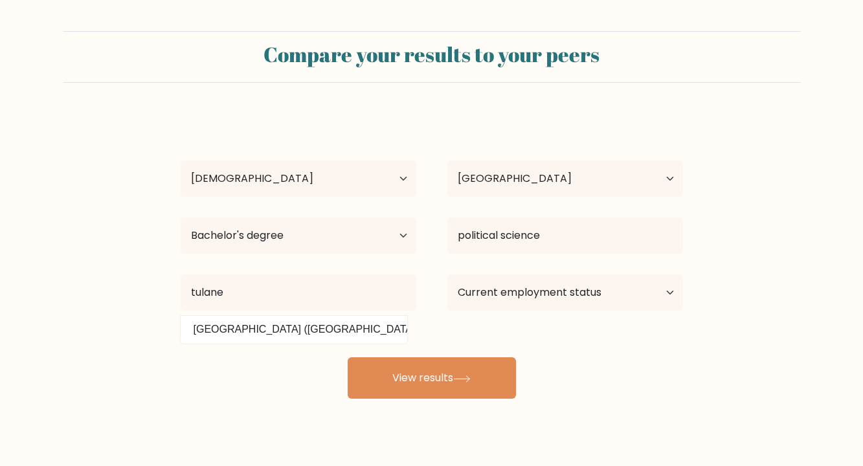
type input "[GEOGRAPHIC_DATA]"
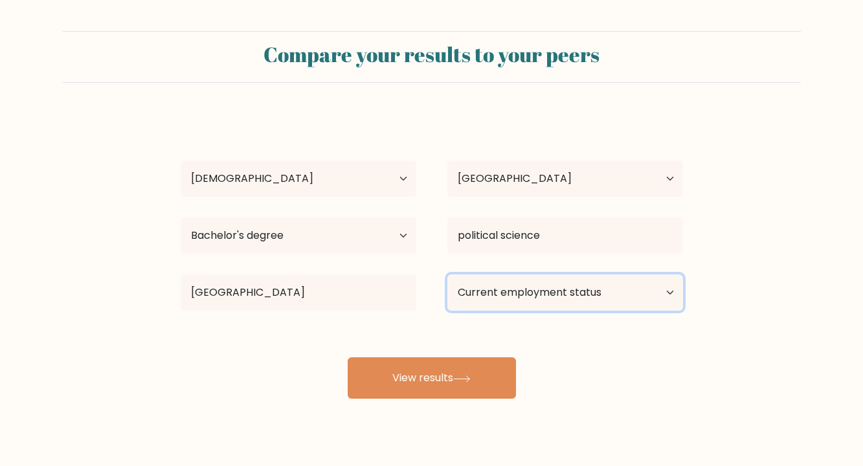
click at [563, 302] on select "Current employment status Employed Student Retired Other / prefer not to answer" at bounding box center [566, 293] width 236 height 36
select select "employed"
click at [448, 275] on select "Current employment status Employed Student Retired Other / prefer not to answer" at bounding box center [566, 293] width 236 height 36
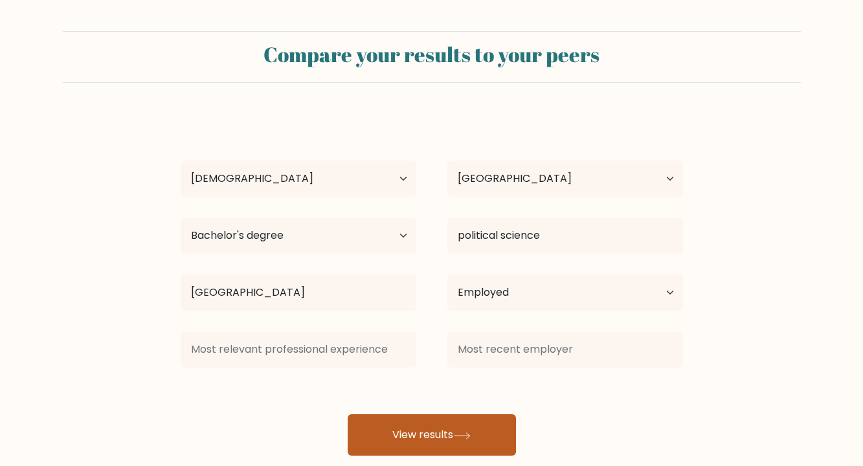
click at [427, 372] on div "Jonathan Macht Age Under 18 years old 18-24 years old 25-34 years old 35-44 yea…" at bounding box center [432, 285] width 518 height 342
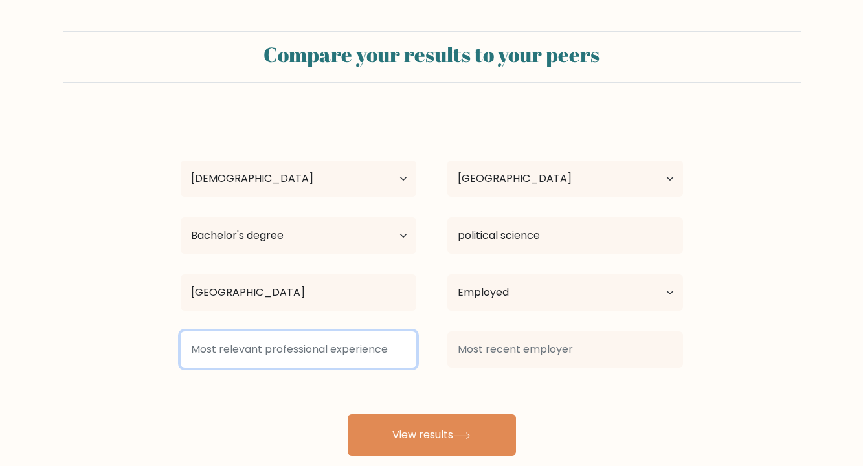
click at [345, 355] on input at bounding box center [299, 350] width 236 height 36
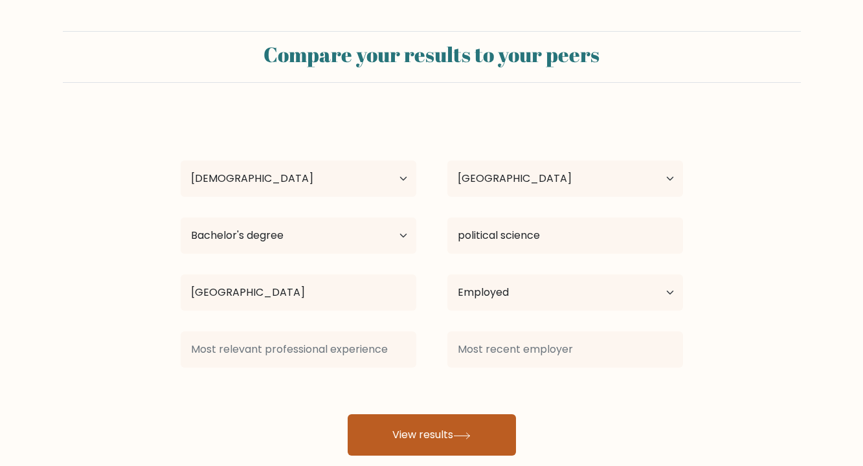
click at [391, 431] on button "View results" at bounding box center [432, 434] width 168 height 41
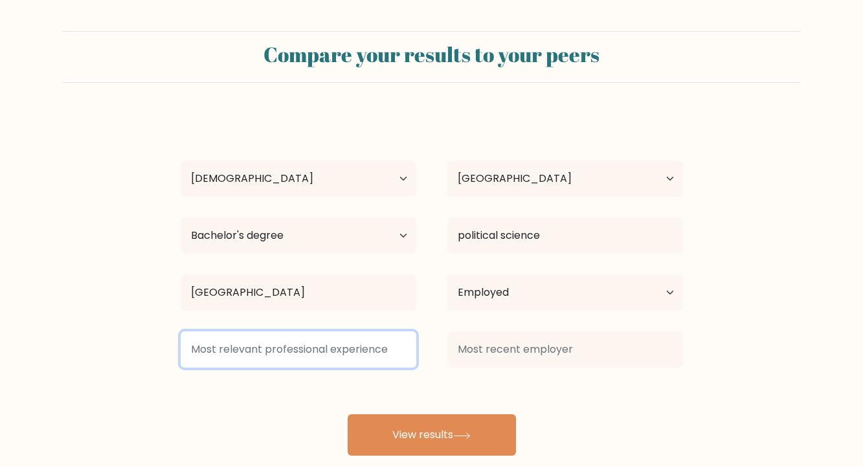
click at [340, 346] on input at bounding box center [299, 350] width 236 height 36
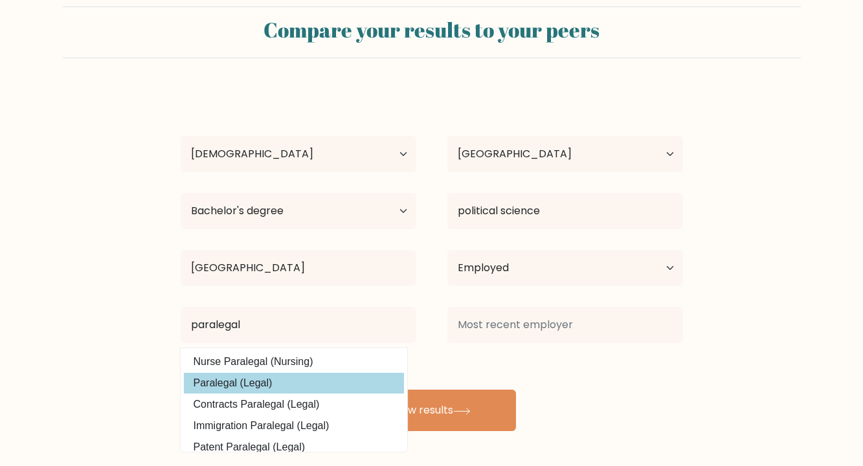
click at [354, 380] on option "Paralegal (Legal)" at bounding box center [294, 383] width 220 height 21
type input "Paralegal"
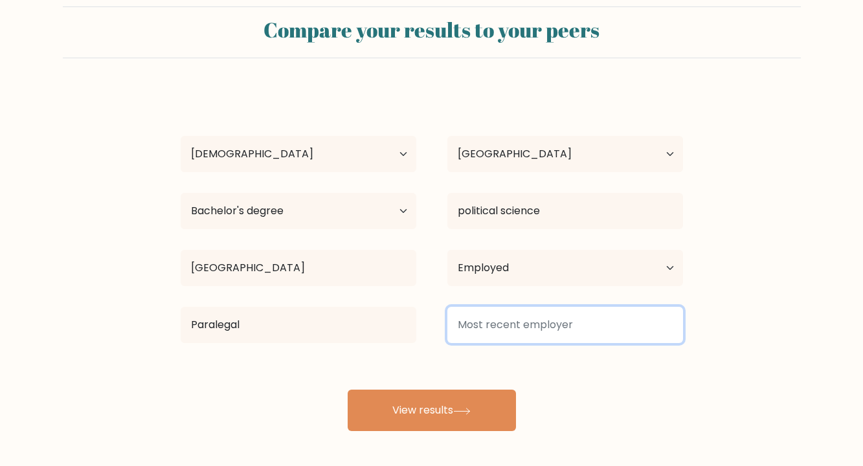
click at [532, 325] on input at bounding box center [566, 325] width 236 height 36
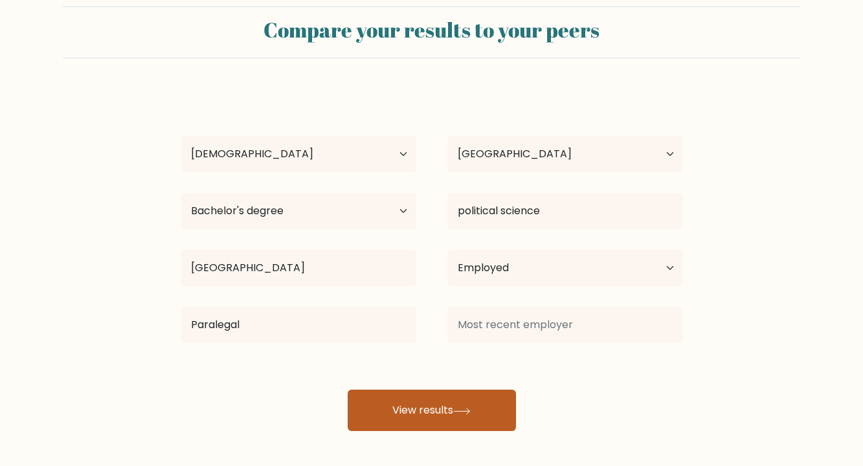
click at [447, 411] on button "View results" at bounding box center [432, 410] width 168 height 41
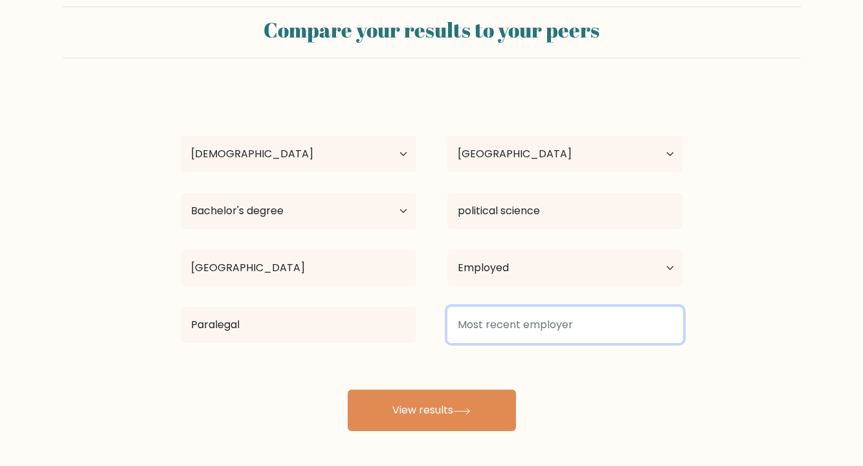
click at [519, 334] on input at bounding box center [566, 325] width 236 height 36
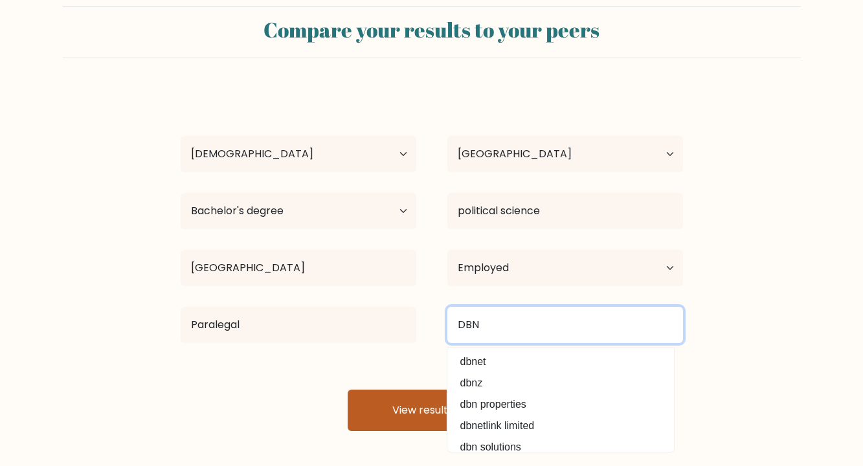
type input "DBN"
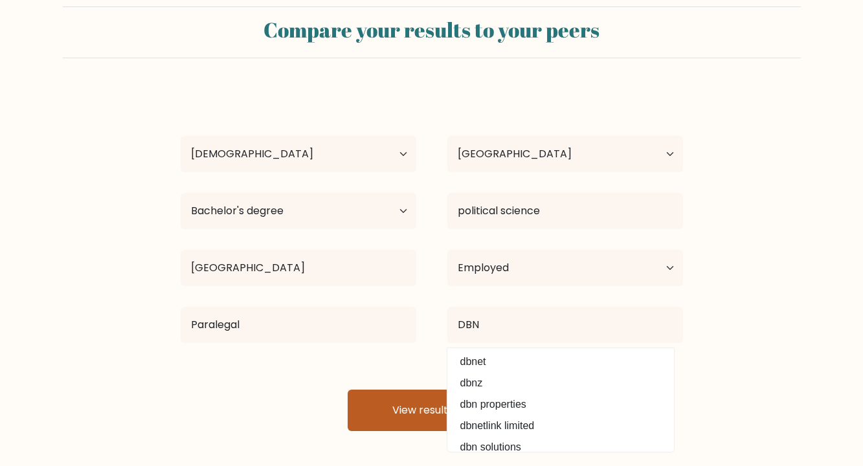
click at [407, 403] on button "View results" at bounding box center [432, 410] width 168 height 41
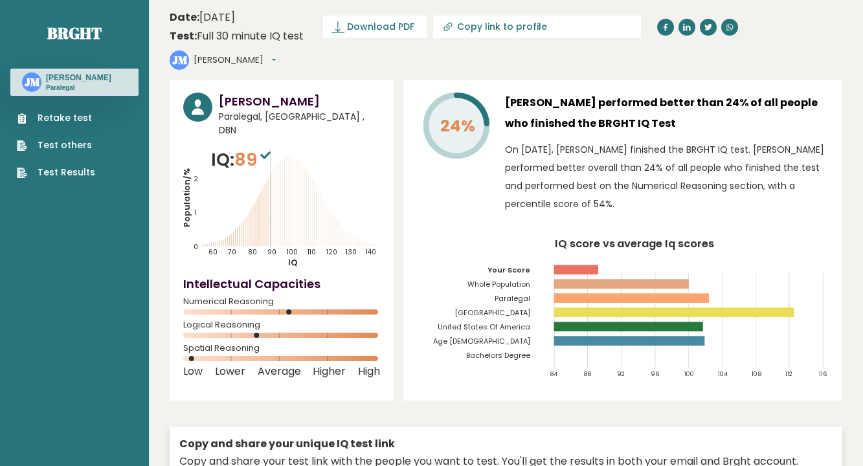
click at [273, 148] on span "89" at bounding box center [254, 160] width 40 height 24
